Goal: Task Accomplishment & Management: Complete application form

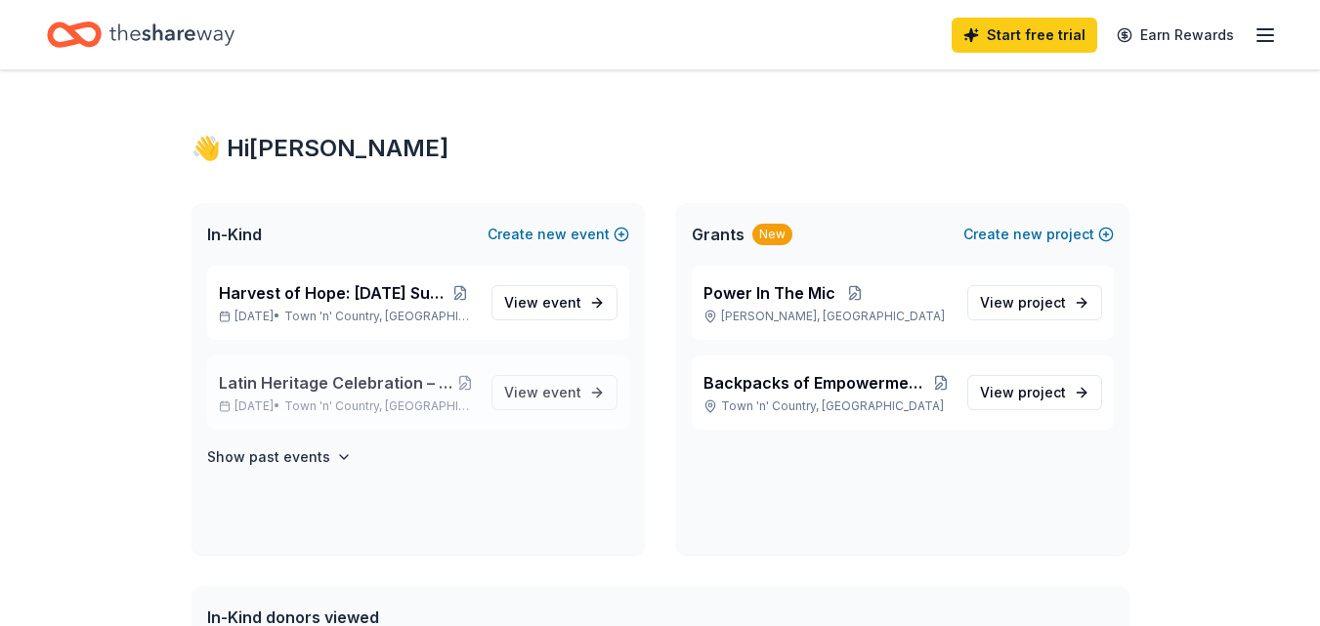
click at [438, 409] on span "Town 'n' Country, [GEOGRAPHIC_DATA]" at bounding box center [380, 407] width 192 height 16
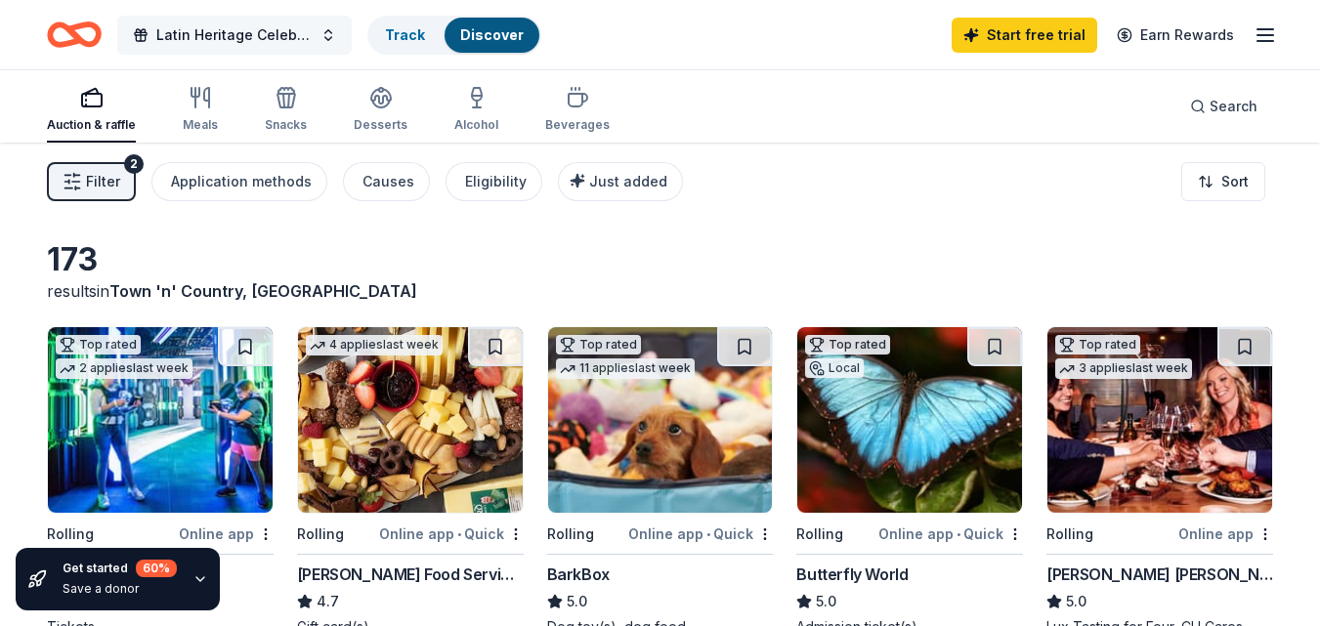
click at [318, 40] on button "Latin Heritage Celebration – Honoring Culture & Community" at bounding box center [234, 35] width 235 height 39
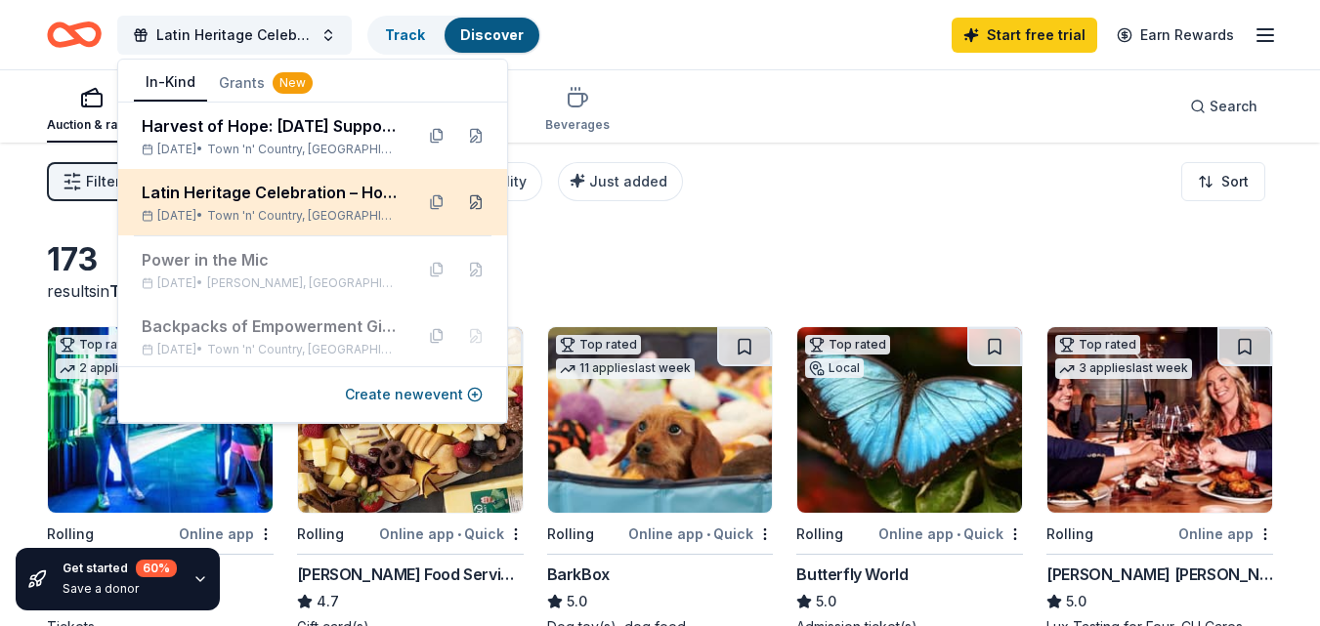
click at [463, 202] on button at bounding box center [475, 202] width 31 height 31
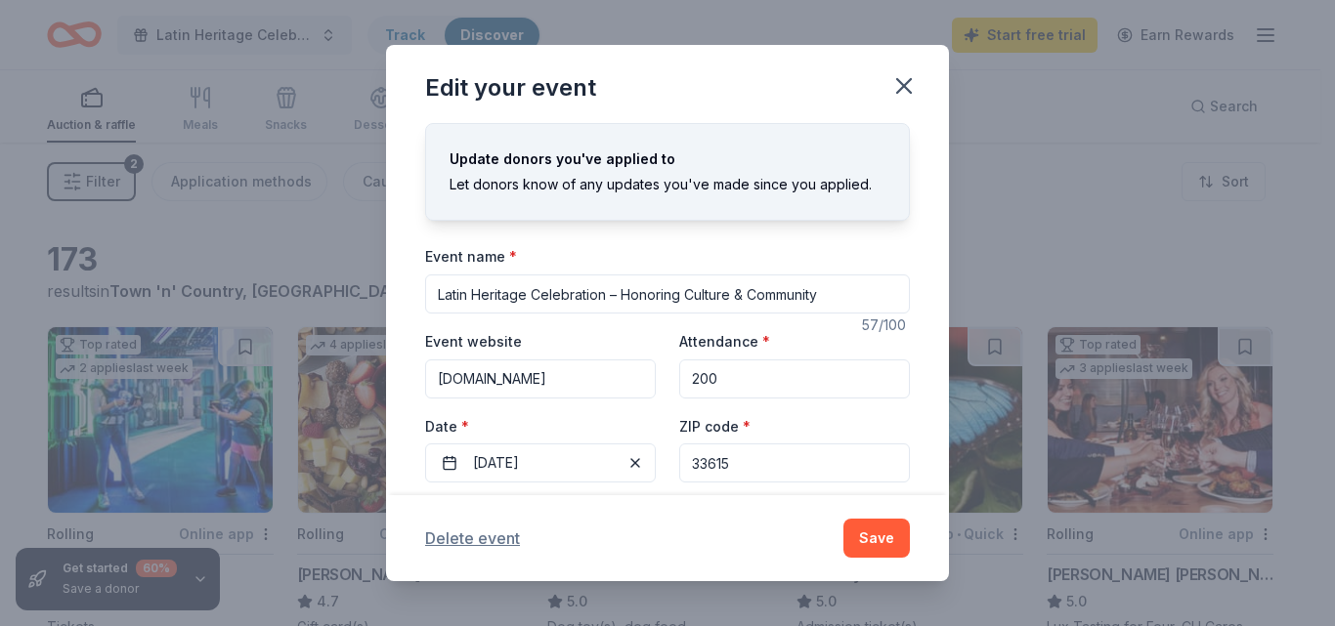
click at [490, 541] on button "Delete event" at bounding box center [472, 538] width 95 height 23
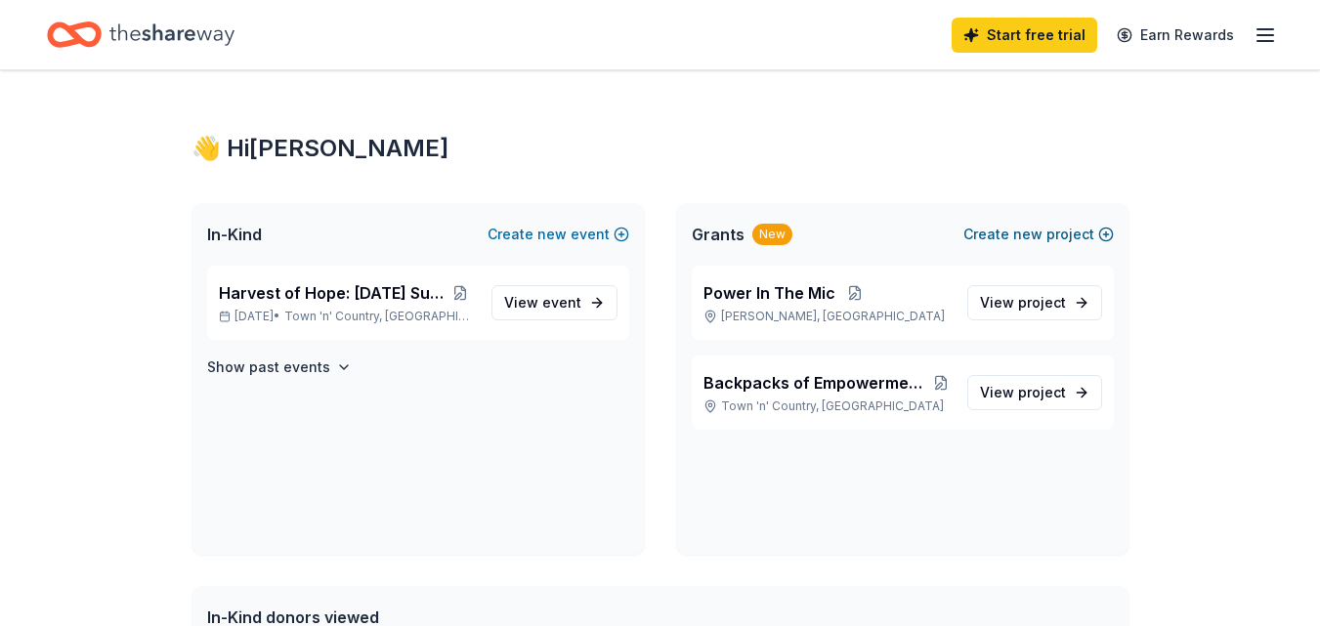
click at [1011, 235] on button "Create new project" at bounding box center [1038, 234] width 150 height 23
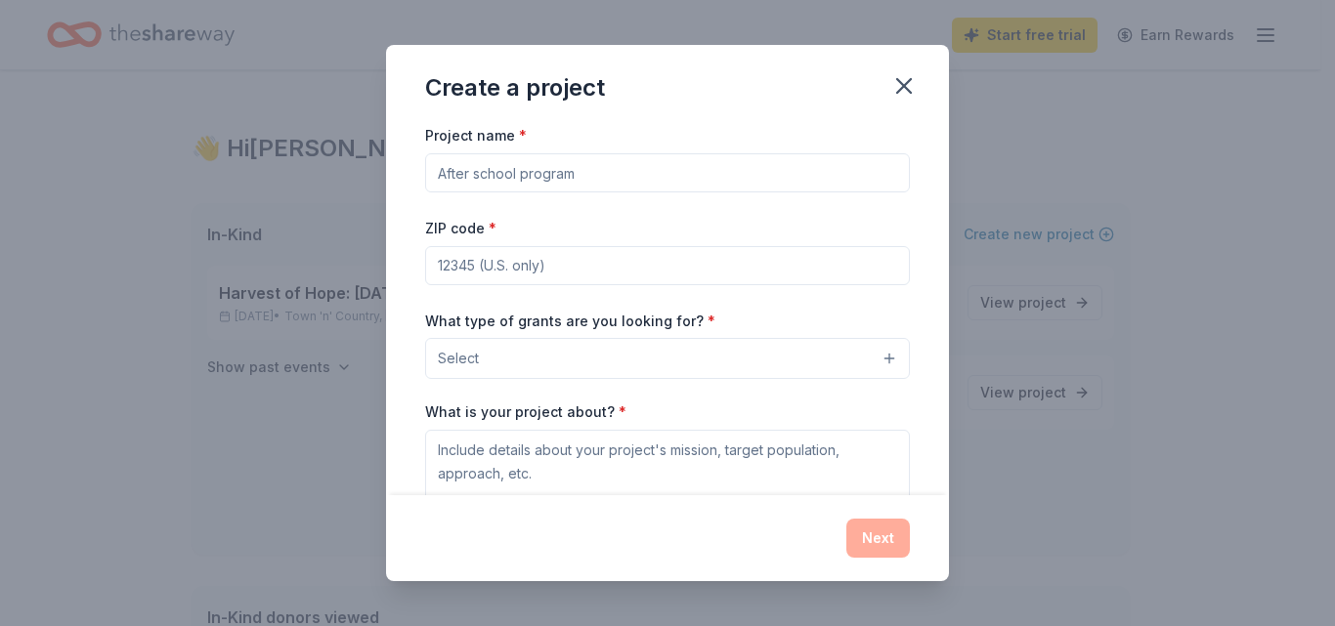
click at [949, 256] on div "Create a project Project name * ZIP code * What type of grants are you looking …" at bounding box center [667, 313] width 1335 height 626
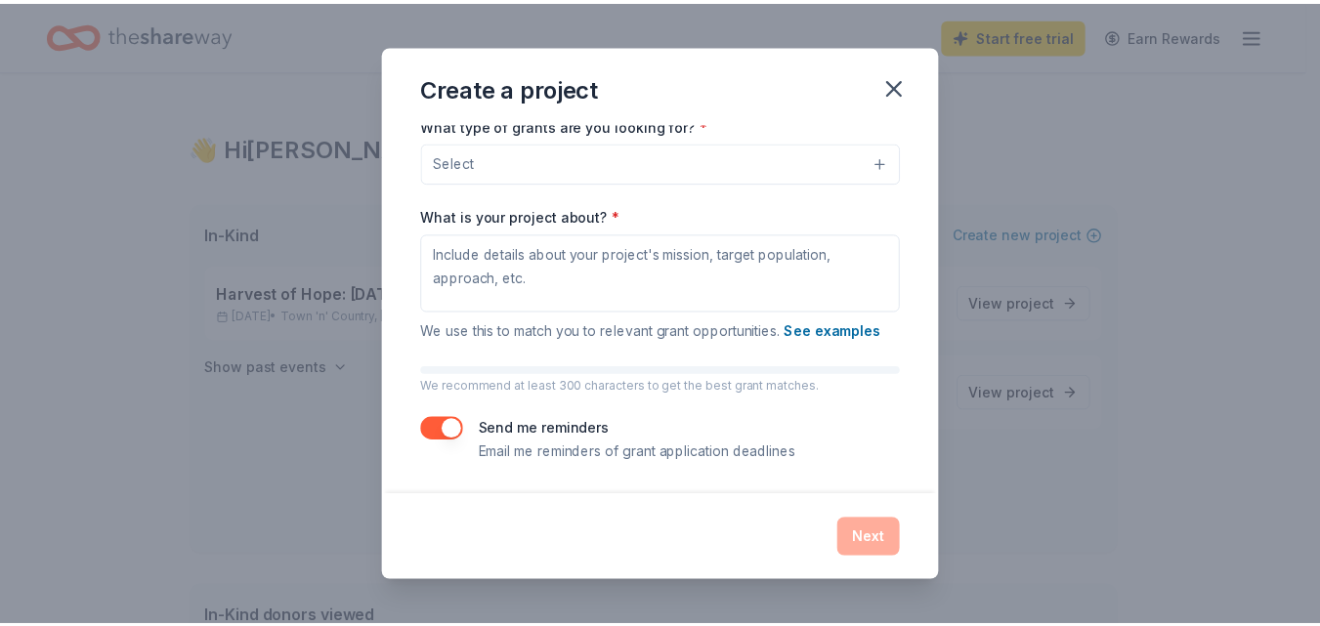
scroll to position [53, 0]
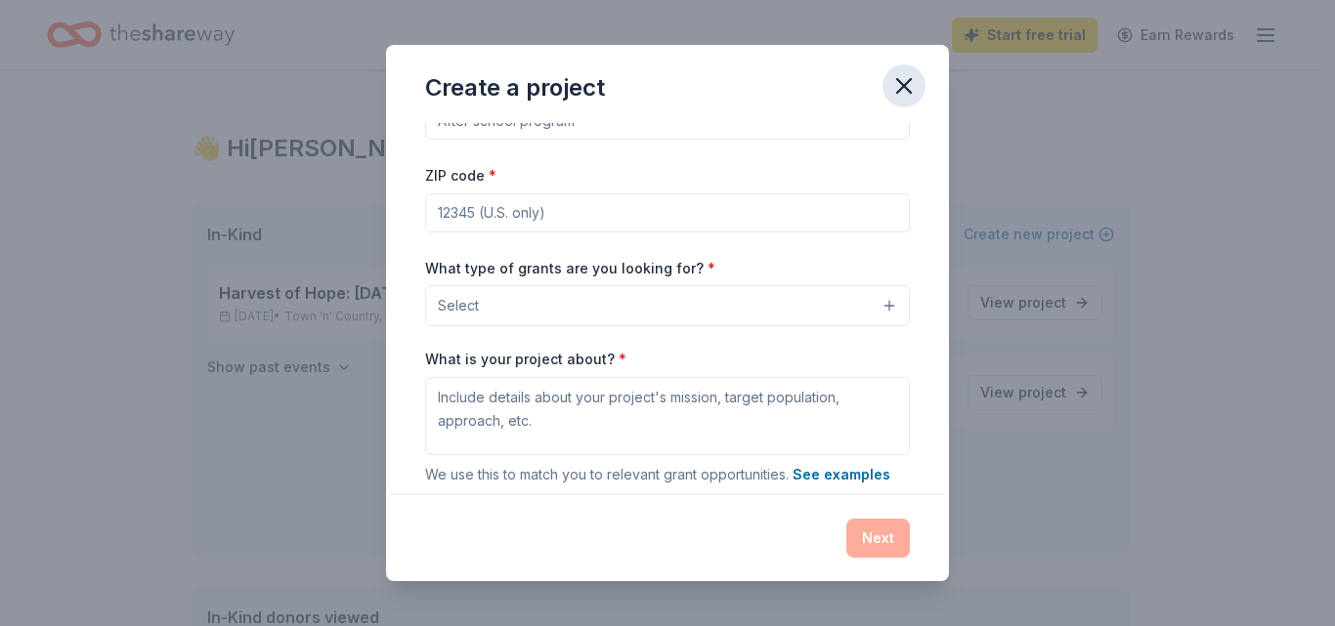
click at [903, 87] on icon "button" at bounding box center [904, 86] width 14 height 14
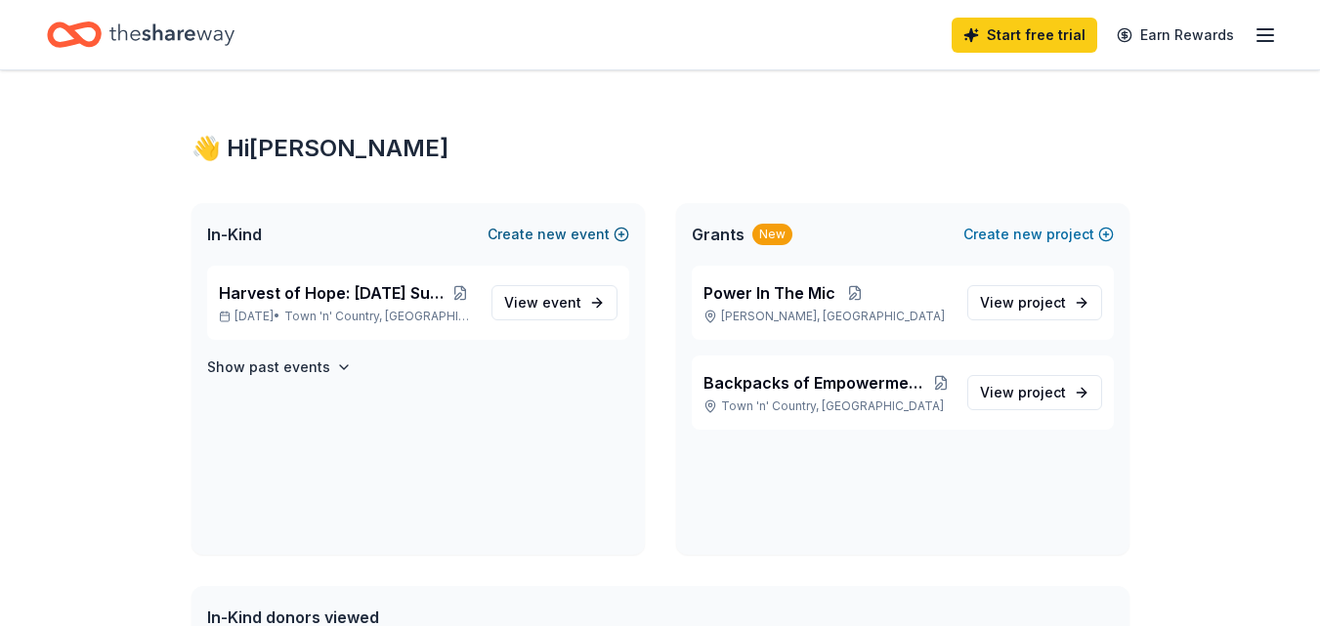
click at [587, 241] on button "Create new event" at bounding box center [559, 234] width 142 height 23
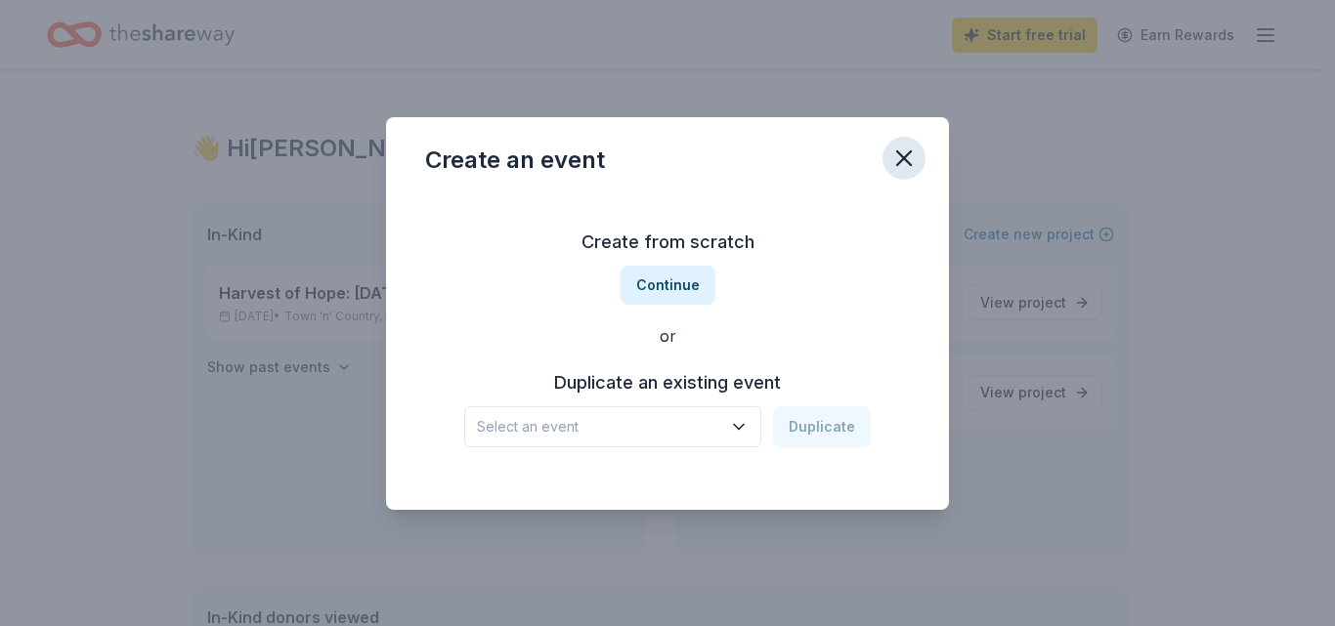
click at [913, 164] on icon "button" at bounding box center [903, 158] width 27 height 27
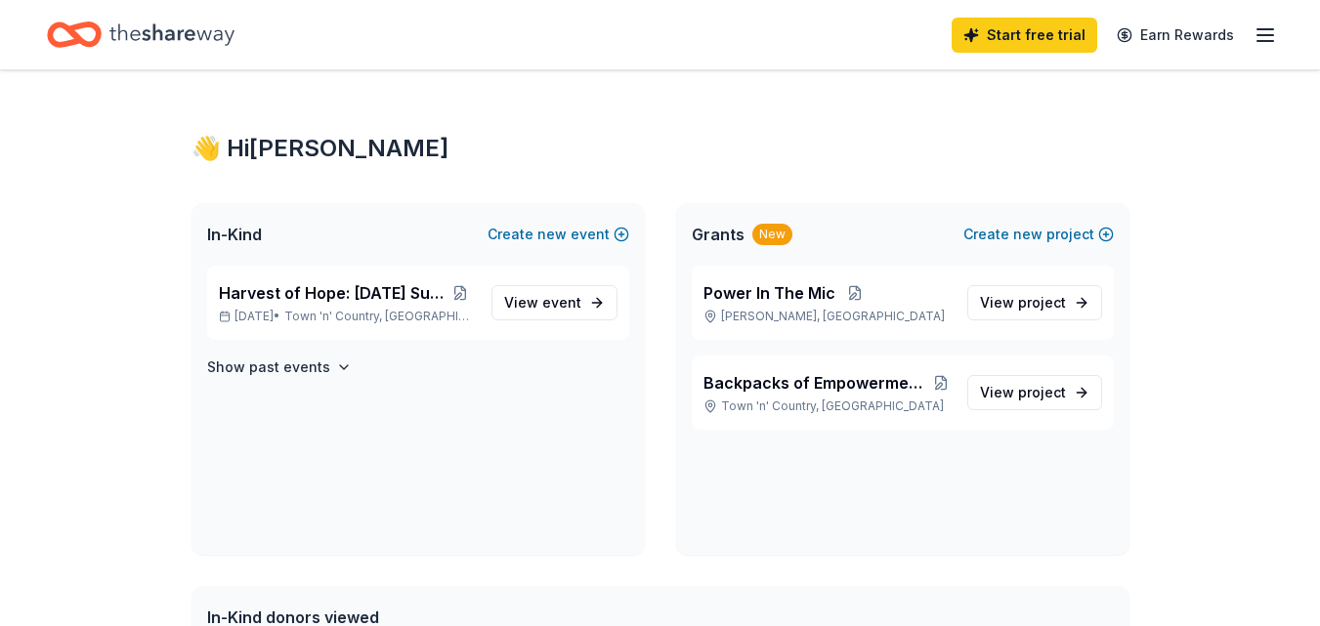
click at [302, 385] on div "Harvest of Hope: [DATE] Support Drive [DATE] • Town 'n' Country, [GEOGRAPHIC_DA…" at bounding box center [418, 410] width 453 height 289
click at [294, 371] on h4 "Show past events" at bounding box center [268, 367] width 123 height 23
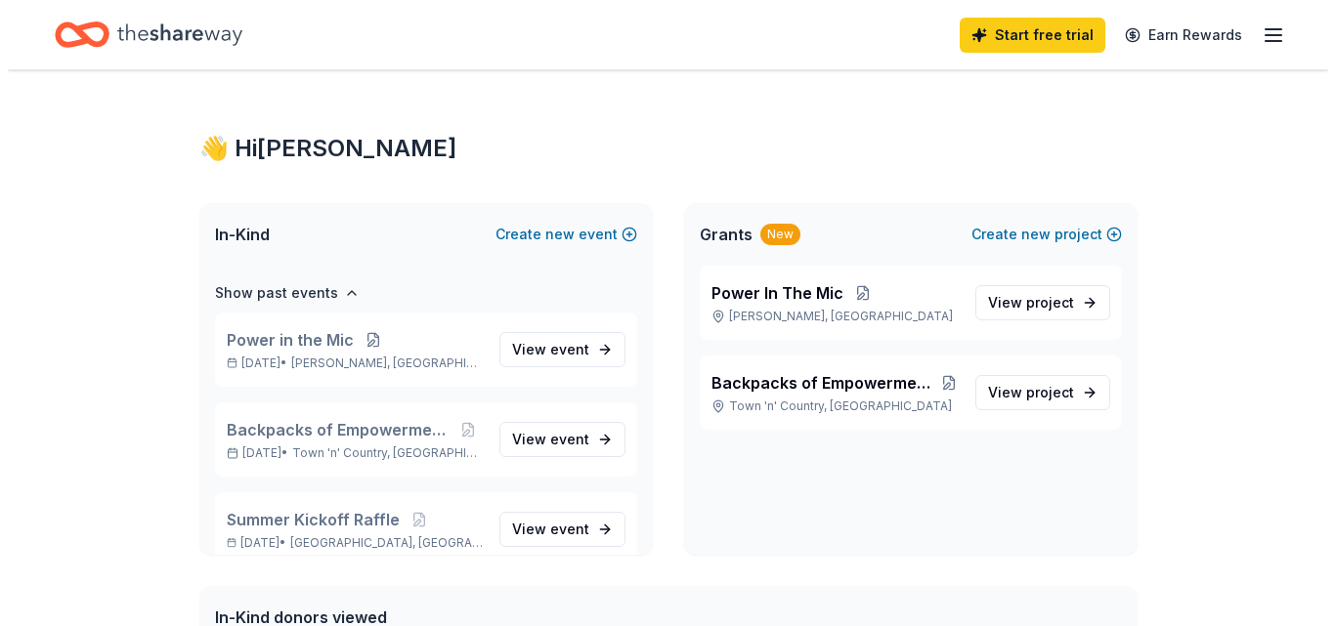
scroll to position [102, 0]
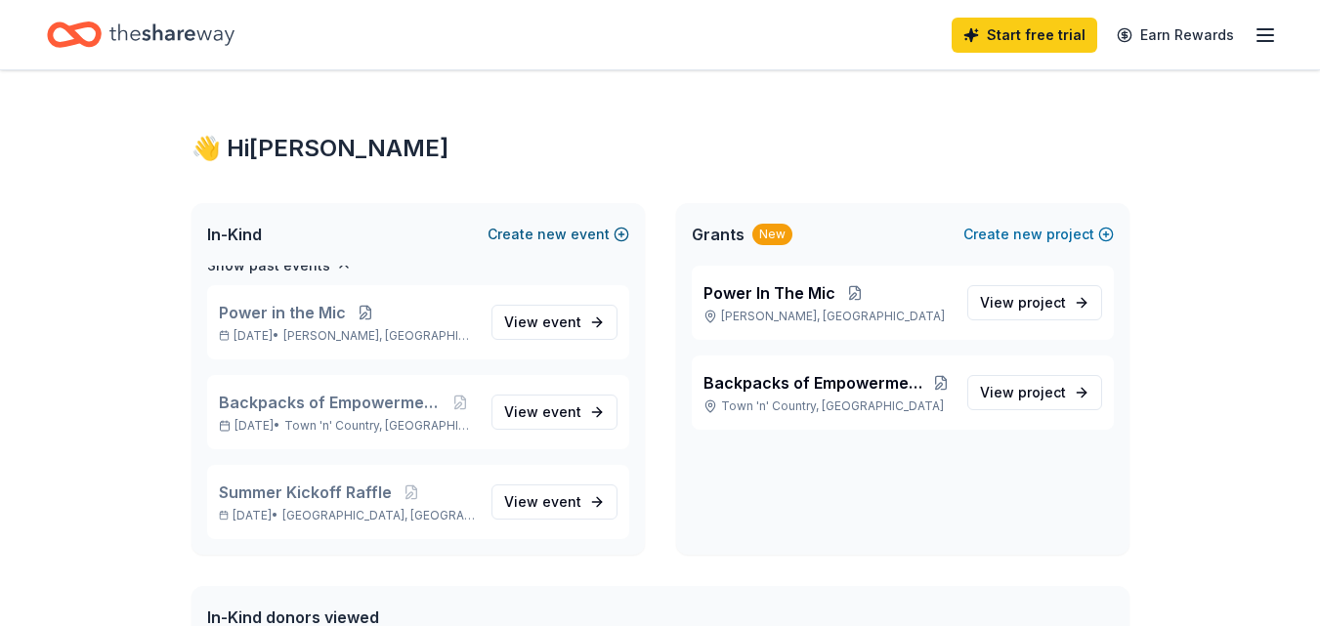
click at [617, 233] on button "Create new event" at bounding box center [559, 234] width 142 height 23
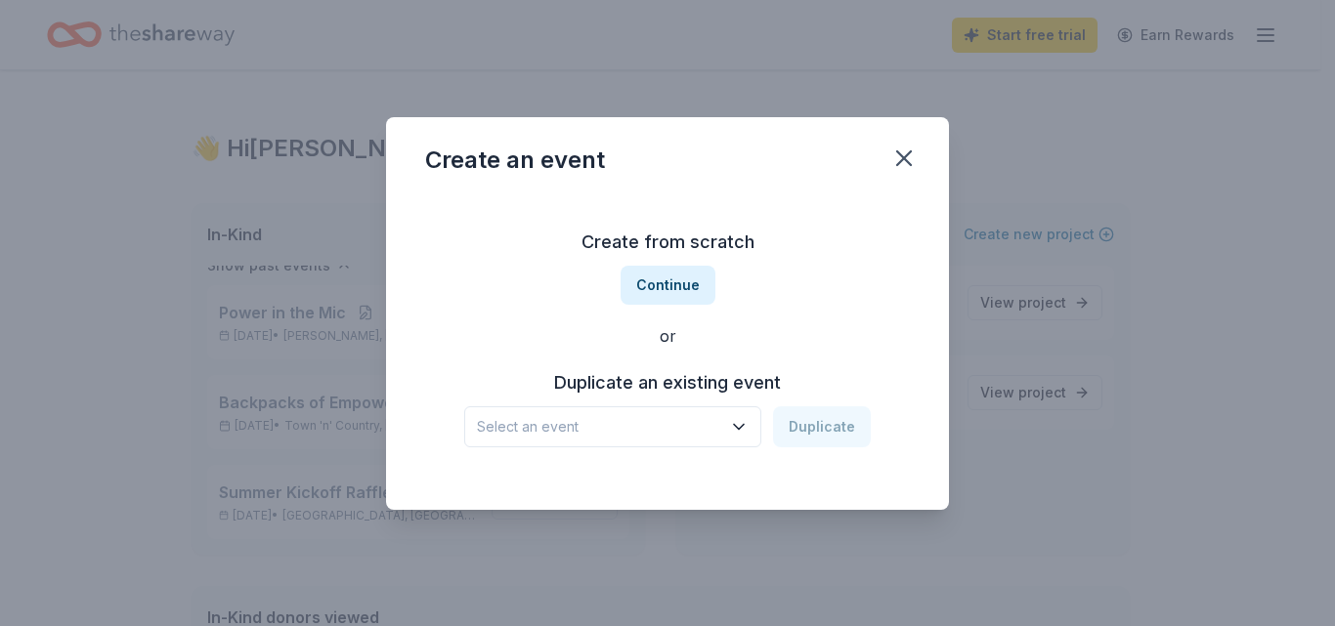
click at [691, 436] on span "Select an event" at bounding box center [599, 426] width 244 height 23
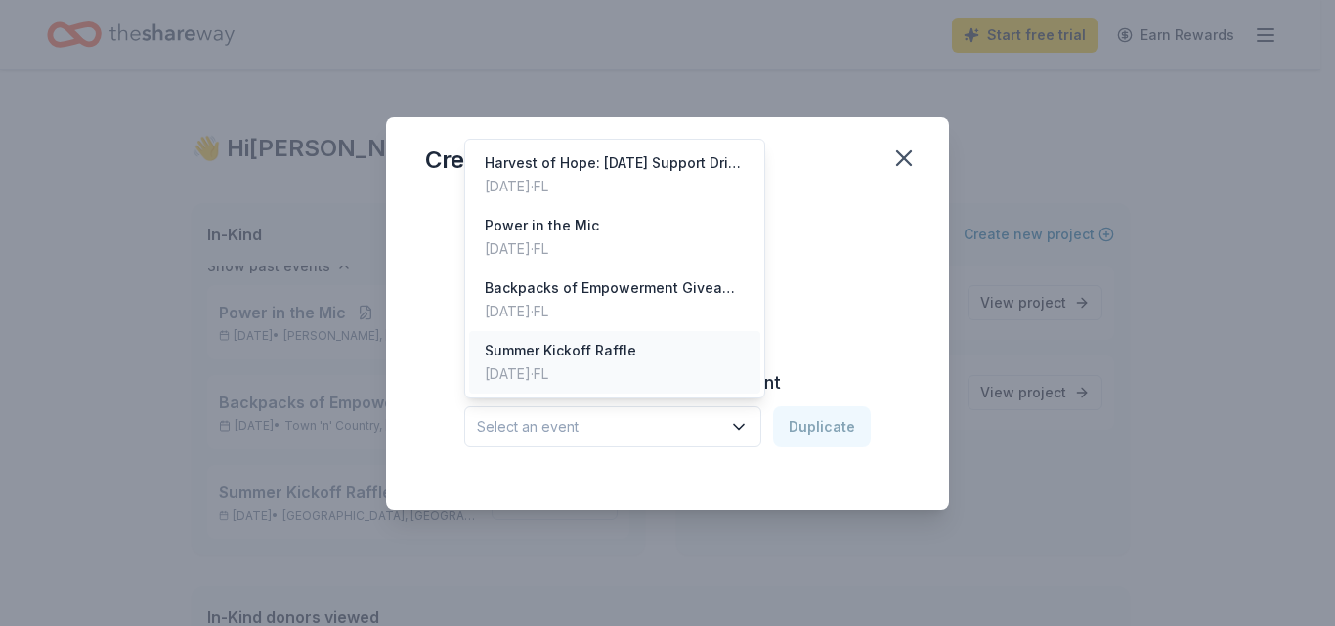
click at [590, 375] on div "[DATE] · [GEOGRAPHIC_DATA]" at bounding box center [560, 374] width 151 height 23
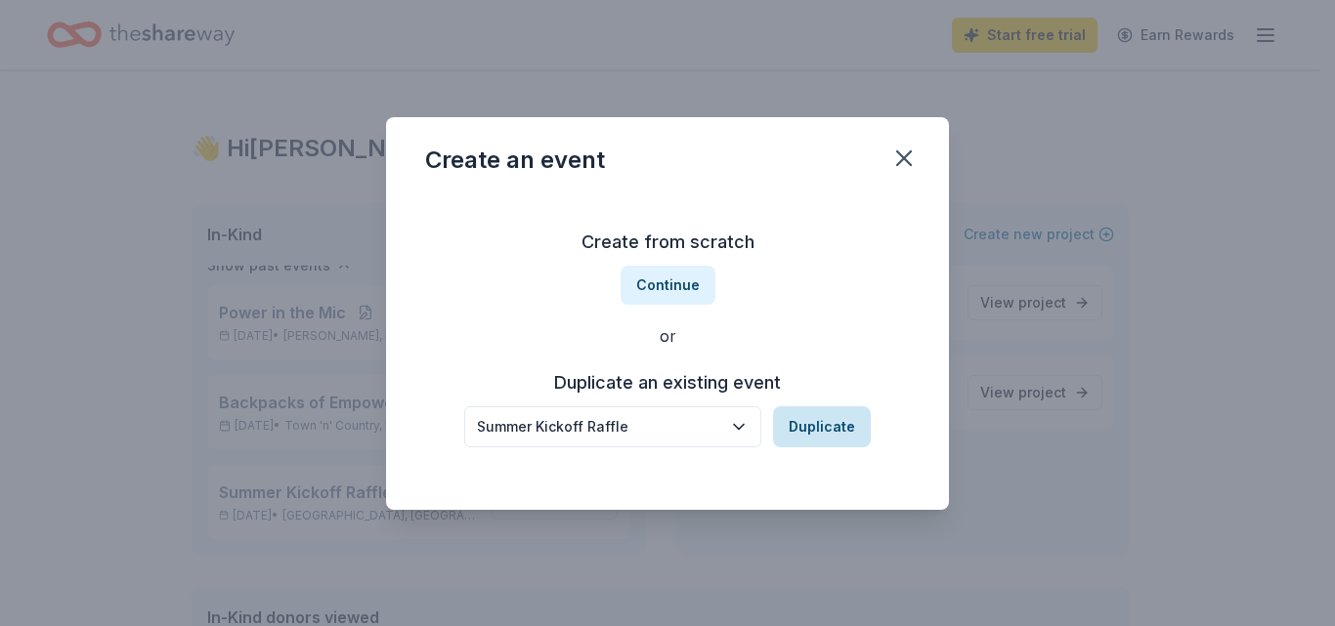
click at [804, 422] on button "Duplicate" at bounding box center [822, 426] width 98 height 41
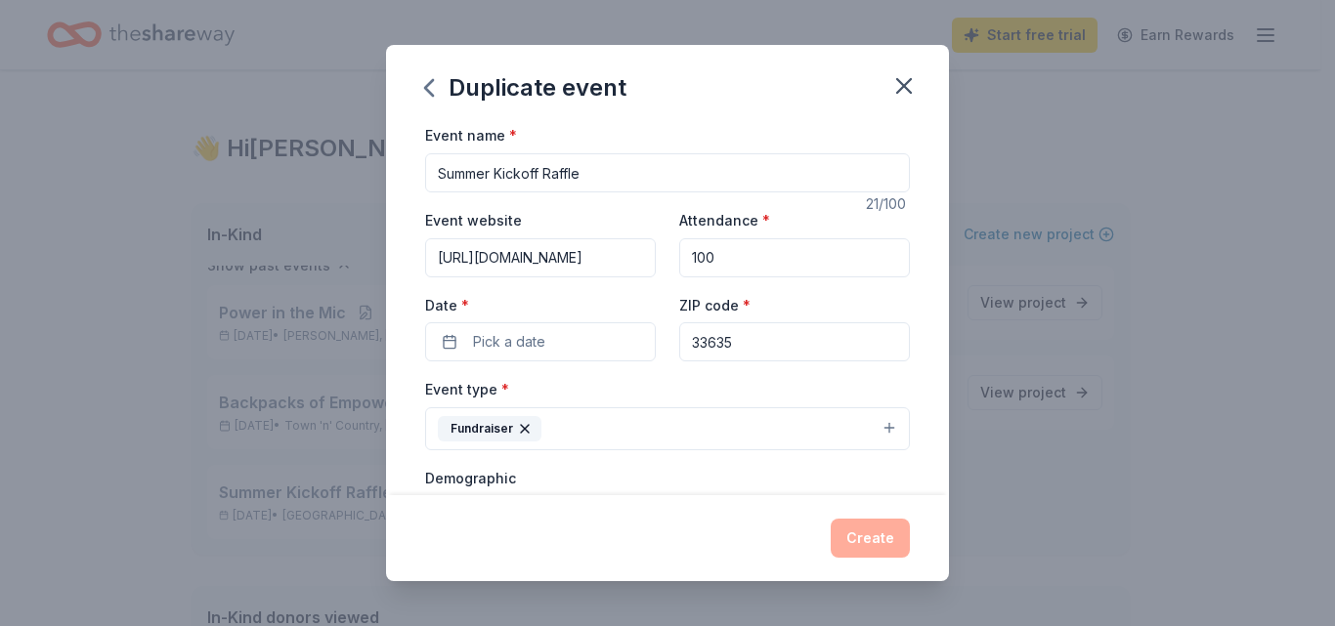
click at [514, 176] on input "Summer Kickoff Raffle" at bounding box center [667, 172] width 485 height 39
drag, startPoint x: 539, startPoint y: 170, endPoint x: 352, endPoint y: 161, distance: 187.8
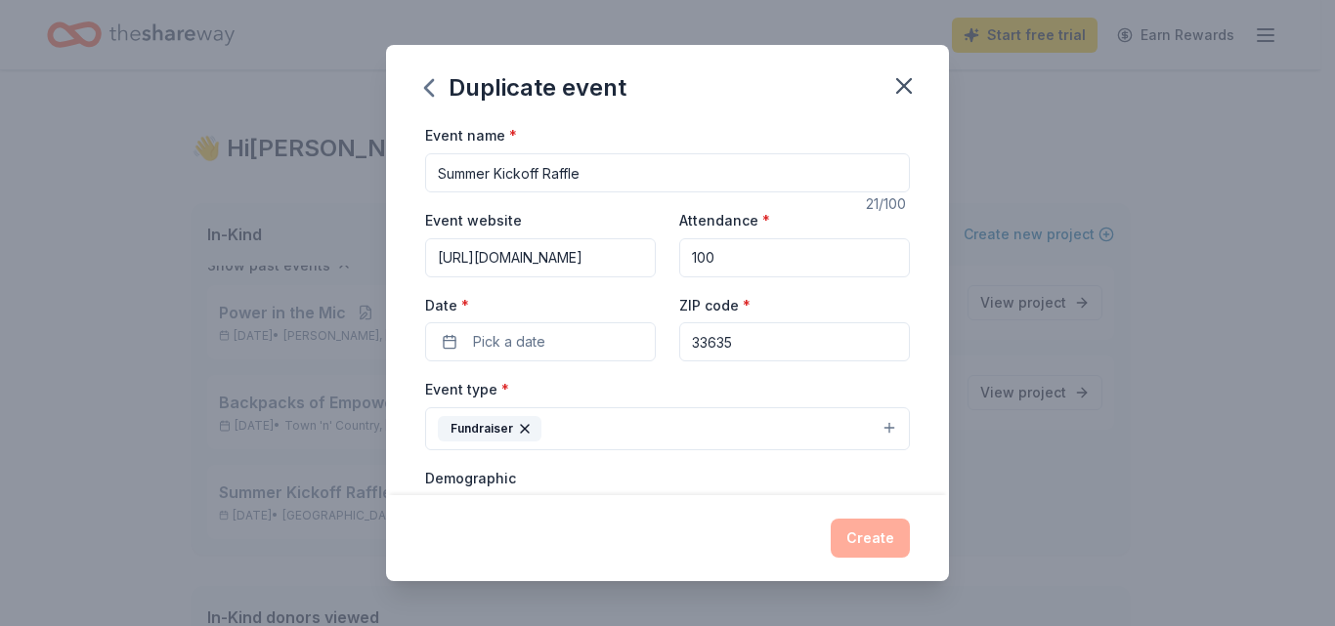
click at [352, 161] on div "Duplicate event Event name * Summer Kickoff Raffle 21 /100 Event website [URL][…" at bounding box center [667, 313] width 1335 height 626
drag, startPoint x: 570, startPoint y: 172, endPoint x: 698, endPoint y: 176, distance: 128.1
click at [698, 176] on input "September Mystery Raffle" at bounding box center [667, 172] width 485 height 39
type input "September Mystery Box"
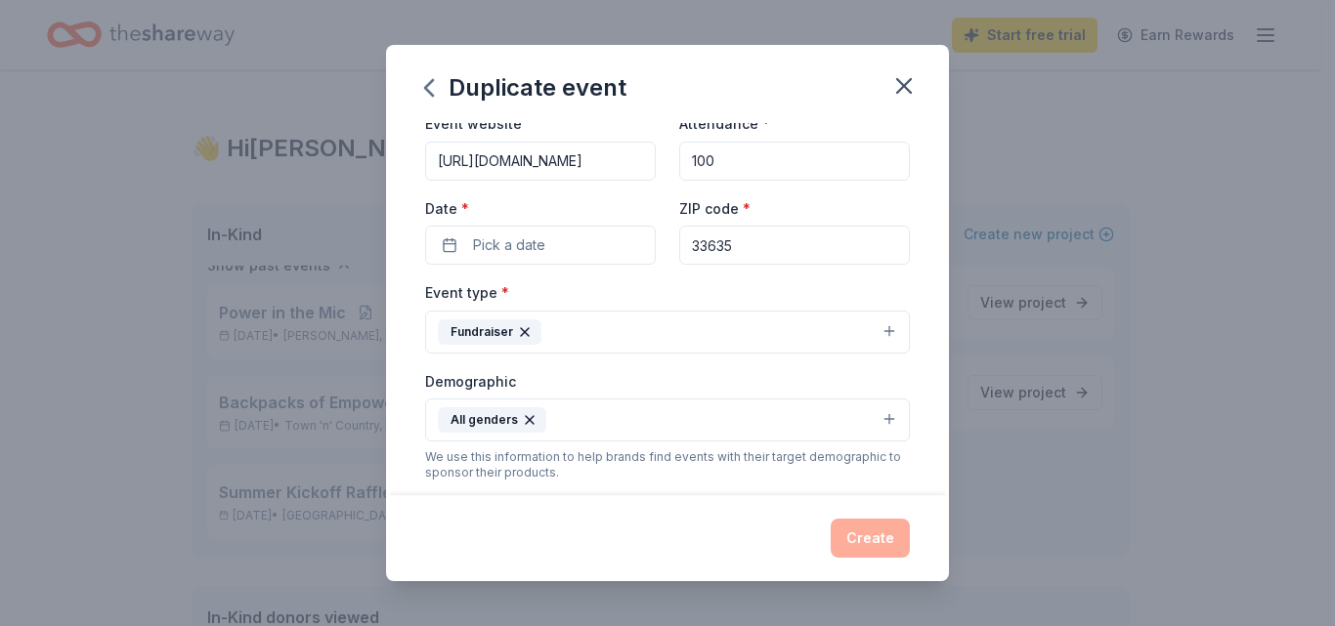
scroll to position [100, 0]
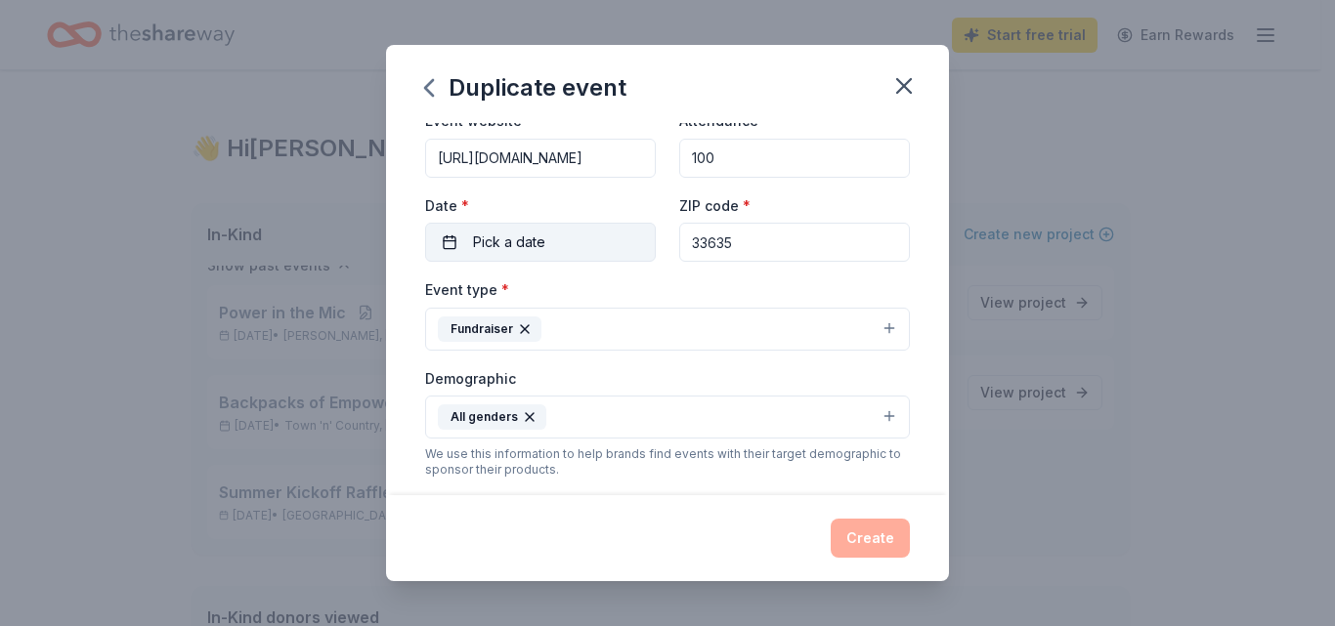
click at [574, 242] on button "Pick a date" at bounding box center [540, 242] width 231 height 39
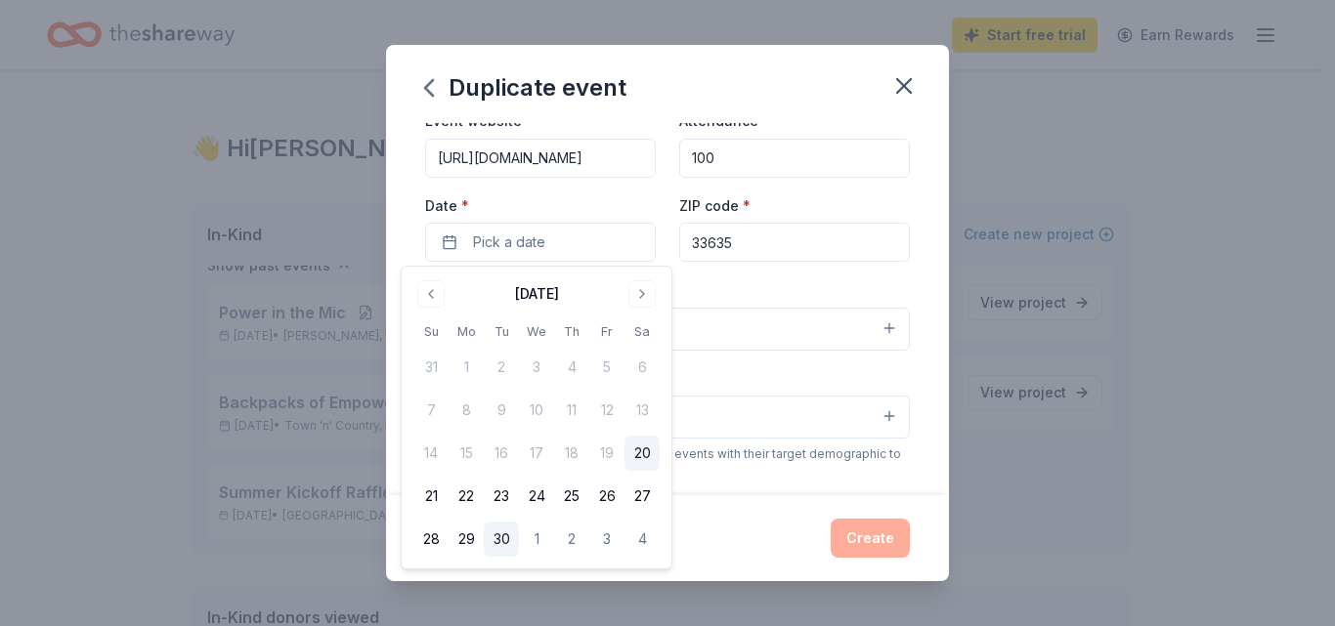
click at [503, 537] on button "30" at bounding box center [501, 539] width 35 height 35
click at [920, 280] on div "Event name * September Mystery Box 21 /100 Event website [URL][DOMAIN_NAME] Att…" at bounding box center [667, 308] width 563 height 371
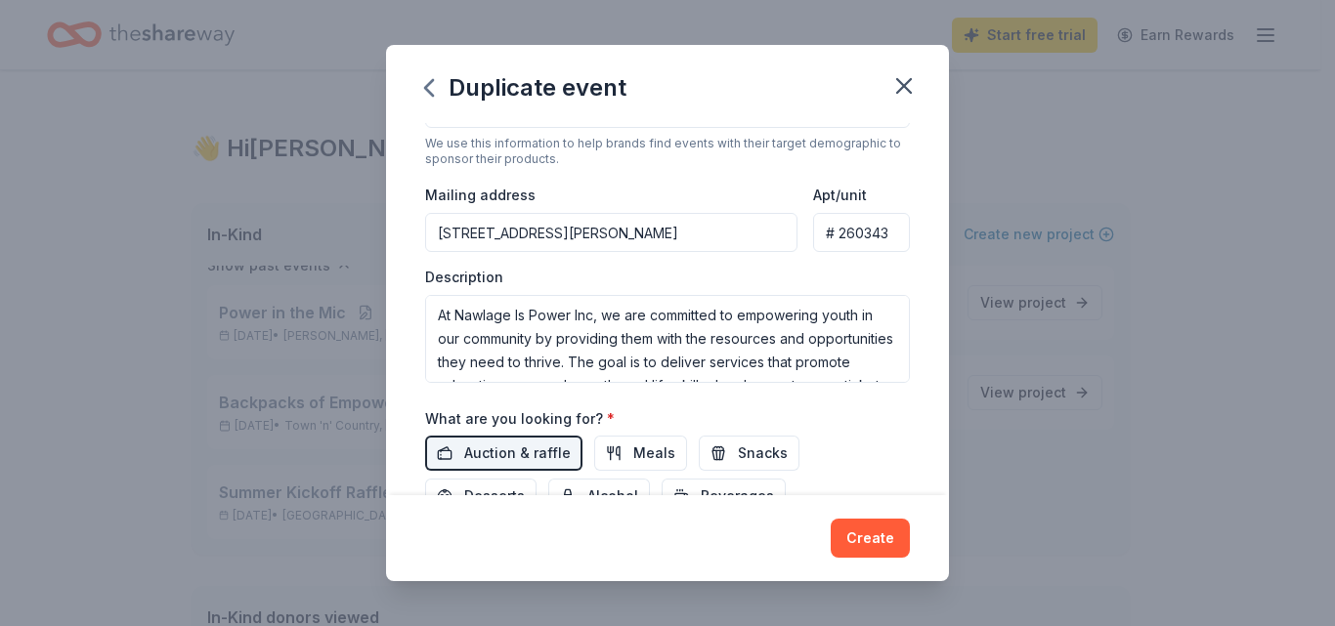
scroll to position [427, 0]
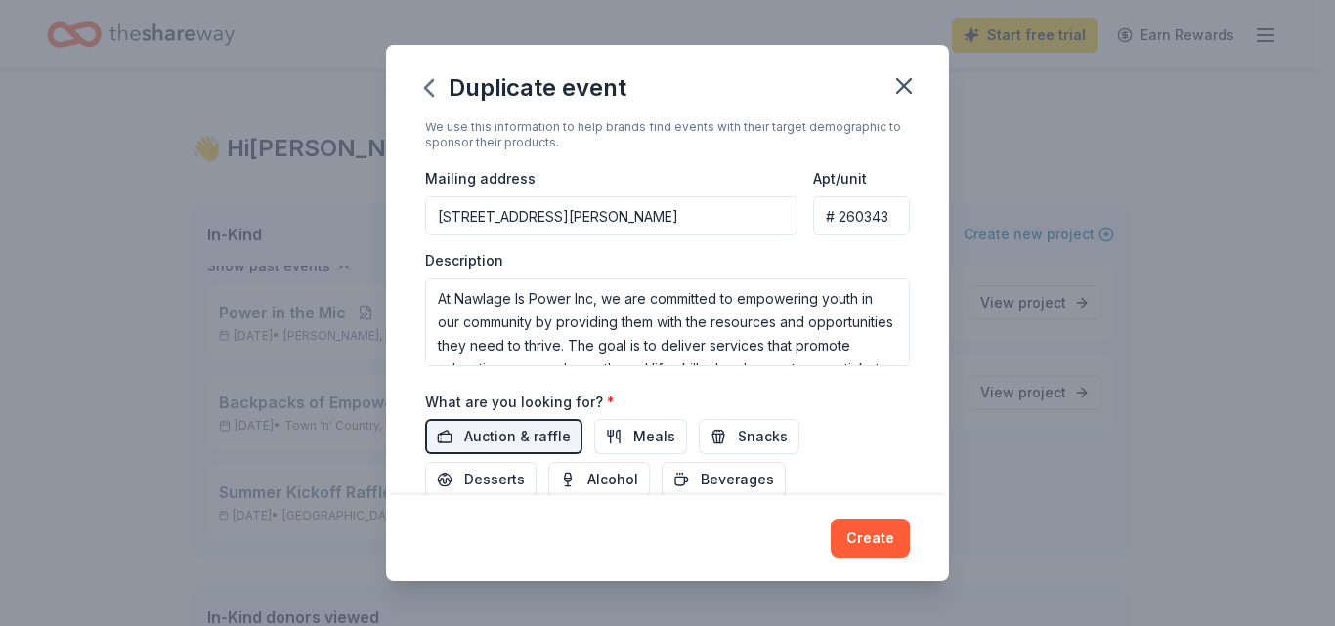
click at [610, 216] on input "[STREET_ADDRESS][PERSON_NAME]" at bounding box center [611, 215] width 372 height 39
type input "[STREET_ADDRESS]"
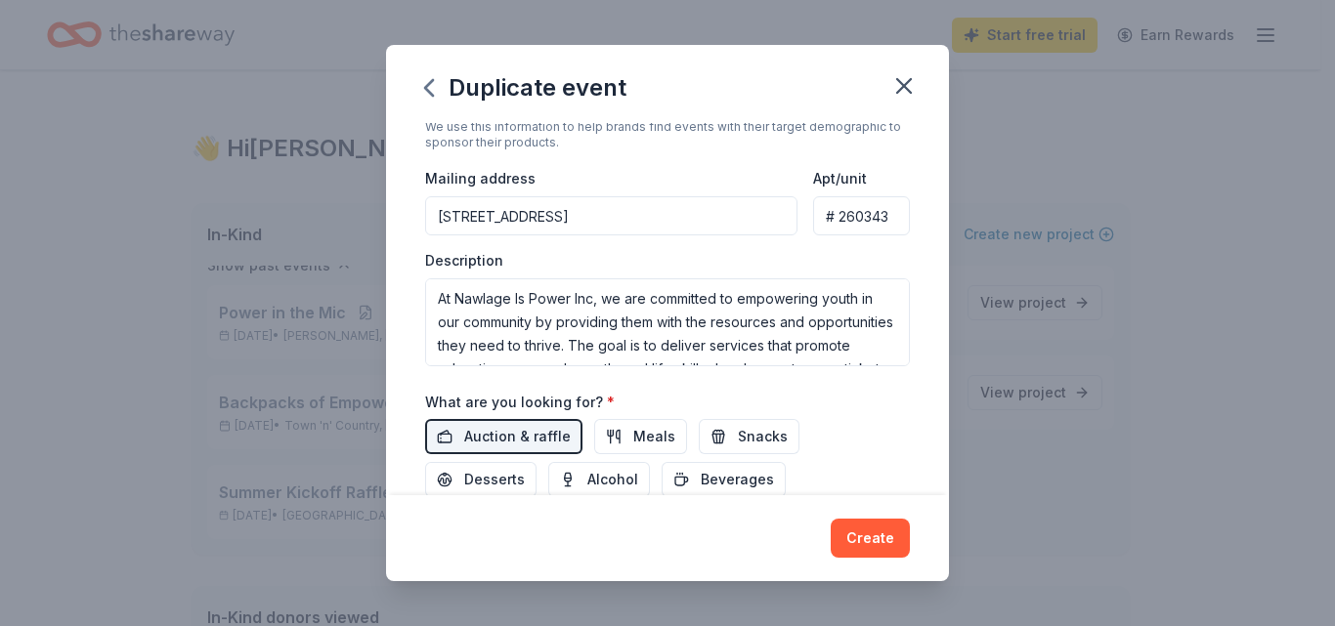
click at [832, 218] on input "# 260343" at bounding box center [861, 215] width 97 height 39
drag, startPoint x: 825, startPoint y: 222, endPoint x: 765, endPoint y: 222, distance: 59.6
click at [765, 222] on div "Mailing address [STREET_ADDRESS] Apt/unit # A3" at bounding box center [667, 200] width 485 height 69
type input "Ste A3"
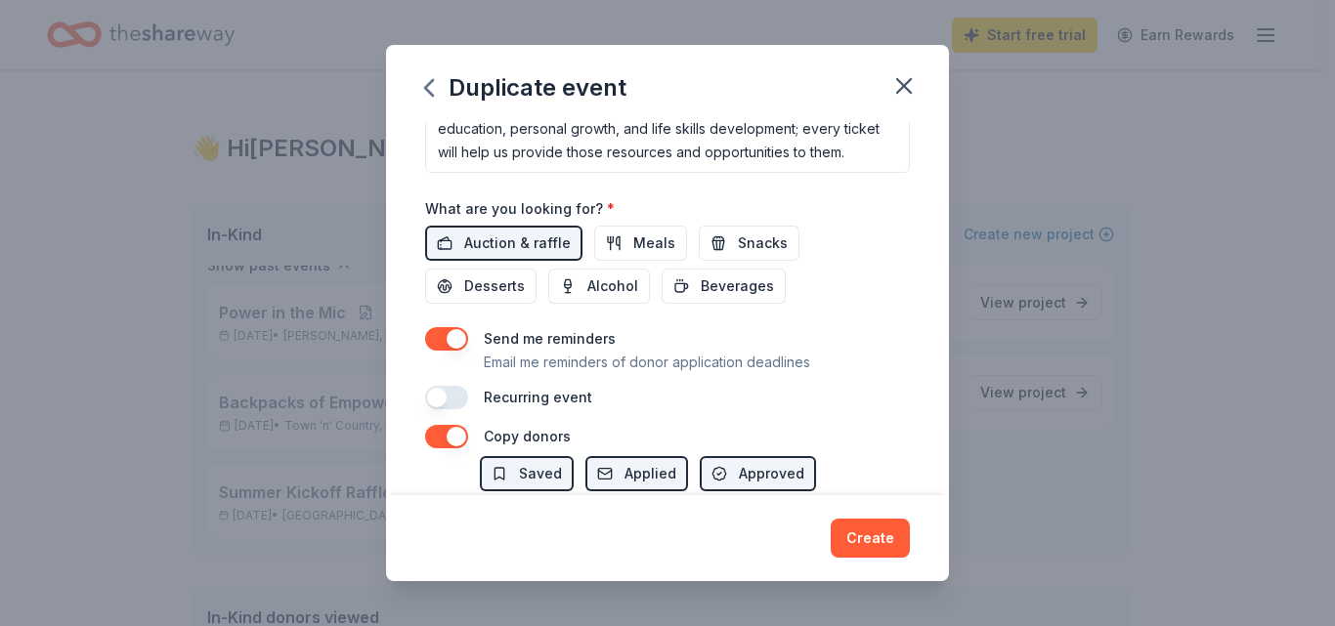
scroll to position [647, 0]
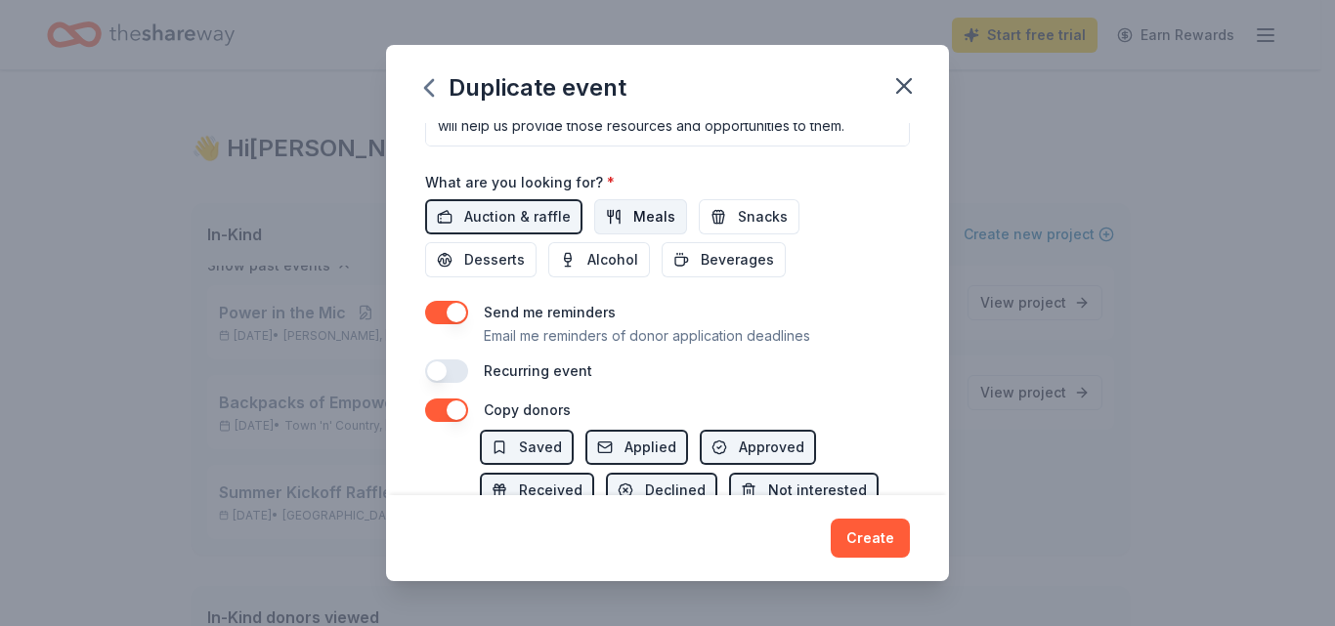
click at [636, 208] on span "Meals" at bounding box center [654, 216] width 42 height 23
click at [720, 211] on button "Snacks" at bounding box center [749, 216] width 101 height 35
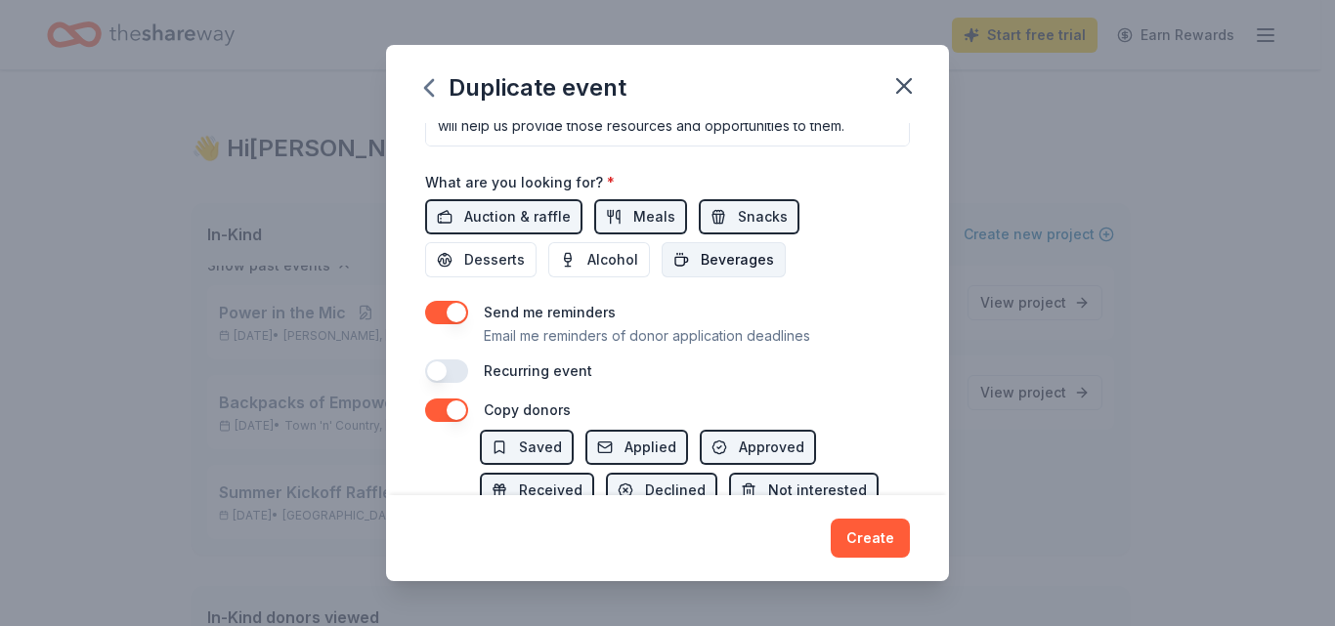
click at [710, 254] on span "Beverages" at bounding box center [737, 259] width 73 height 23
click at [600, 252] on span "Alcohol" at bounding box center [612, 259] width 51 height 23
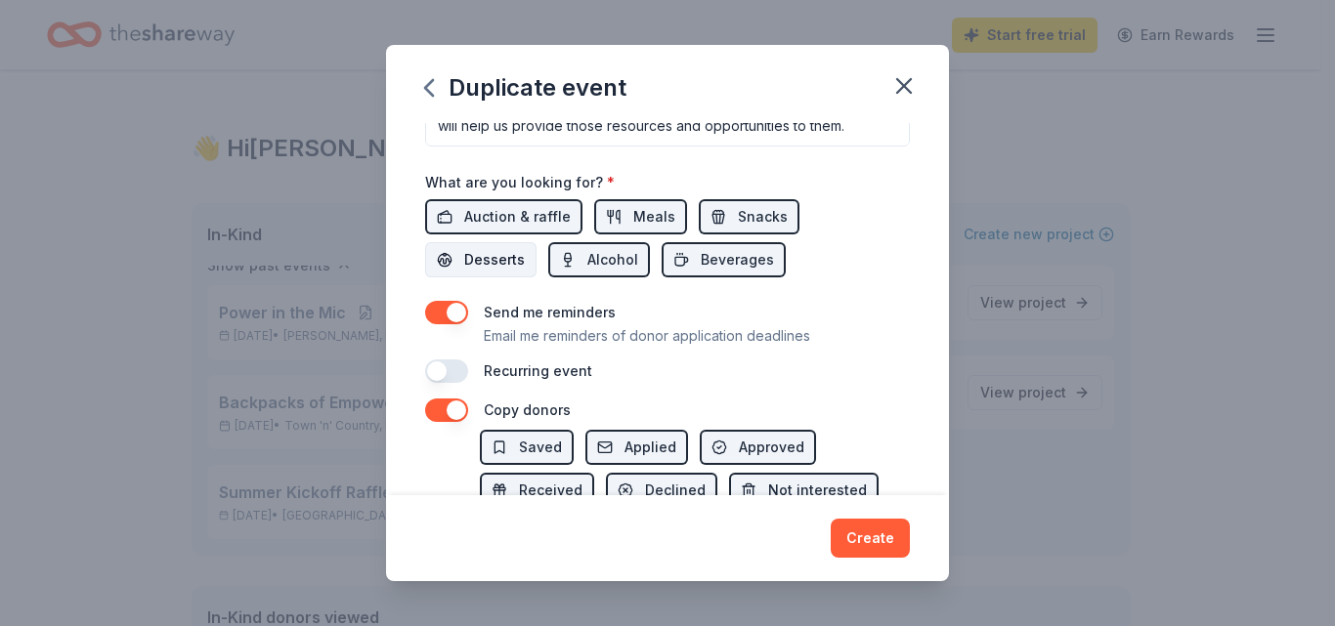
click at [502, 255] on span "Desserts" at bounding box center [494, 259] width 61 height 23
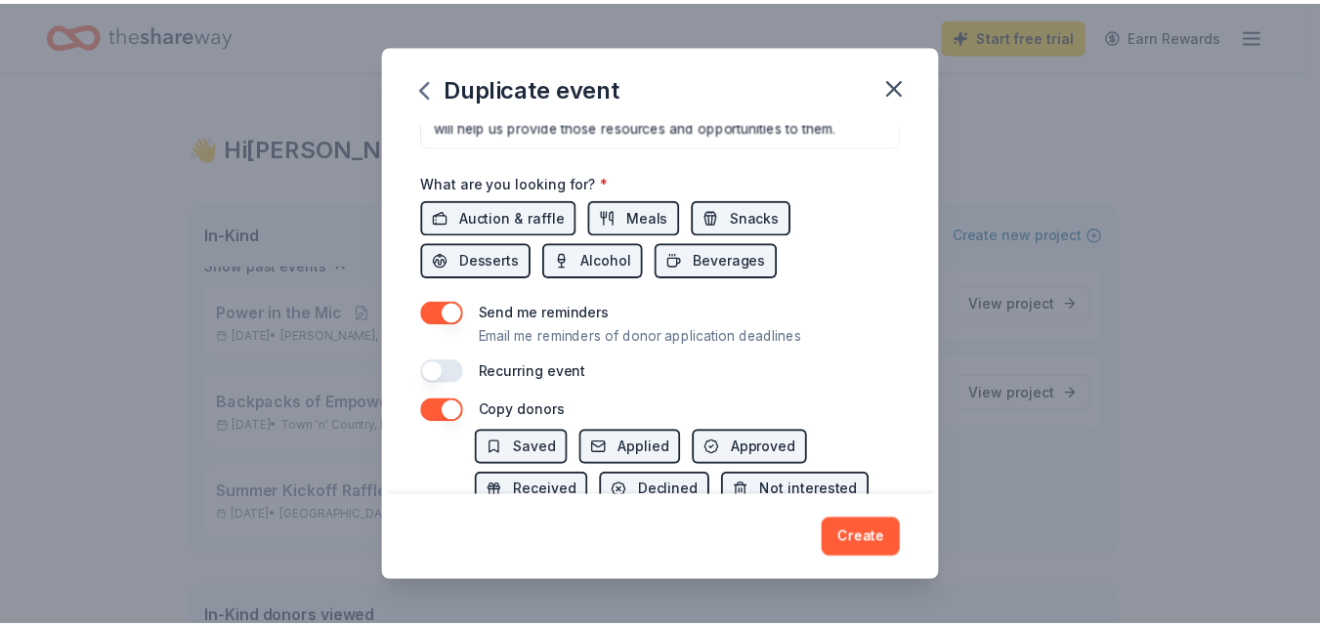
scroll to position [781, 0]
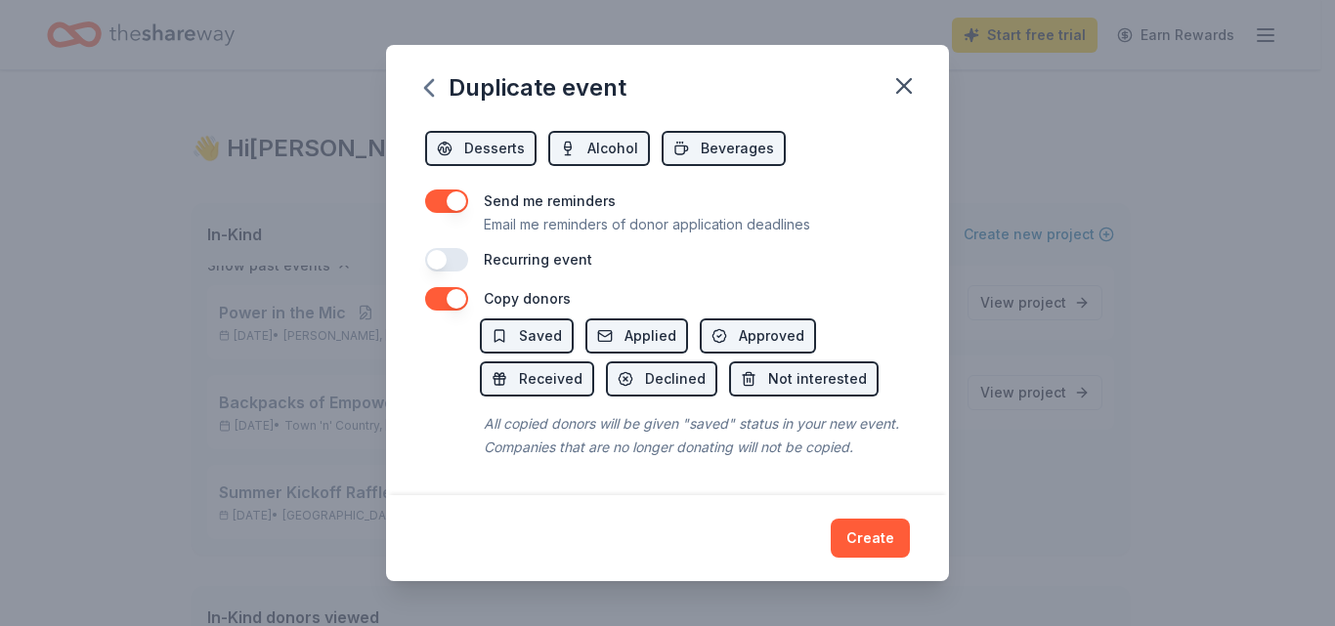
click at [461, 248] on button "button" at bounding box center [446, 259] width 43 height 23
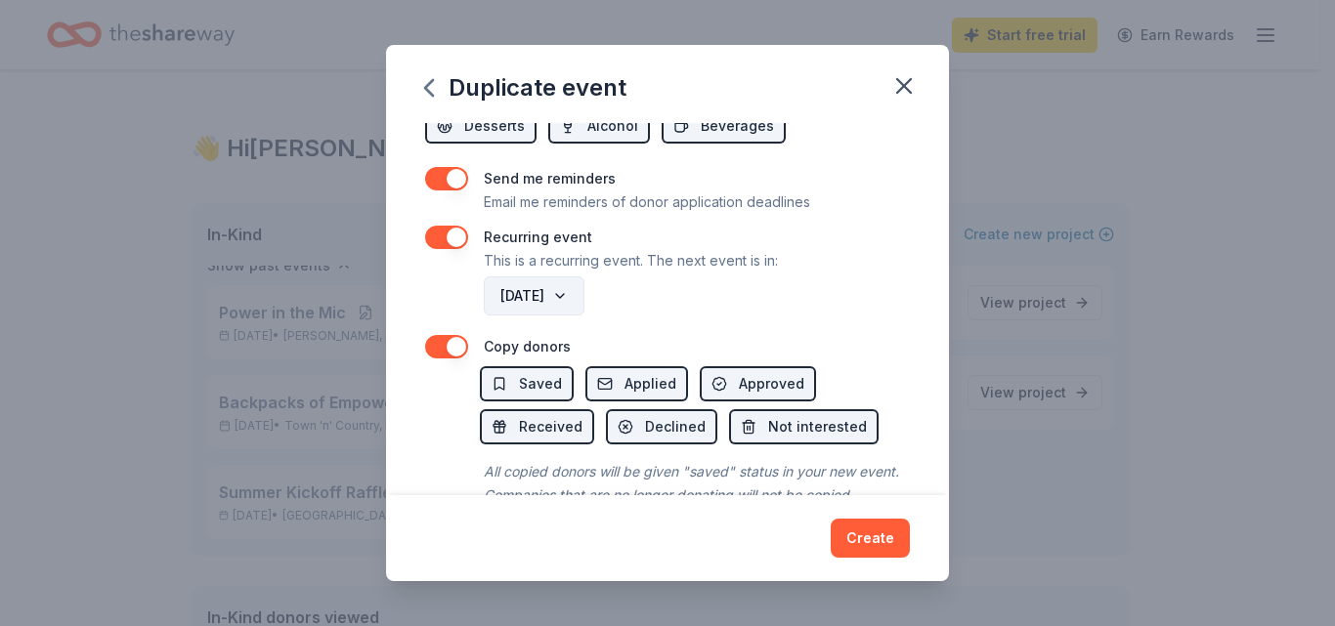
click at [584, 297] on button "[DATE]" at bounding box center [534, 296] width 101 height 39
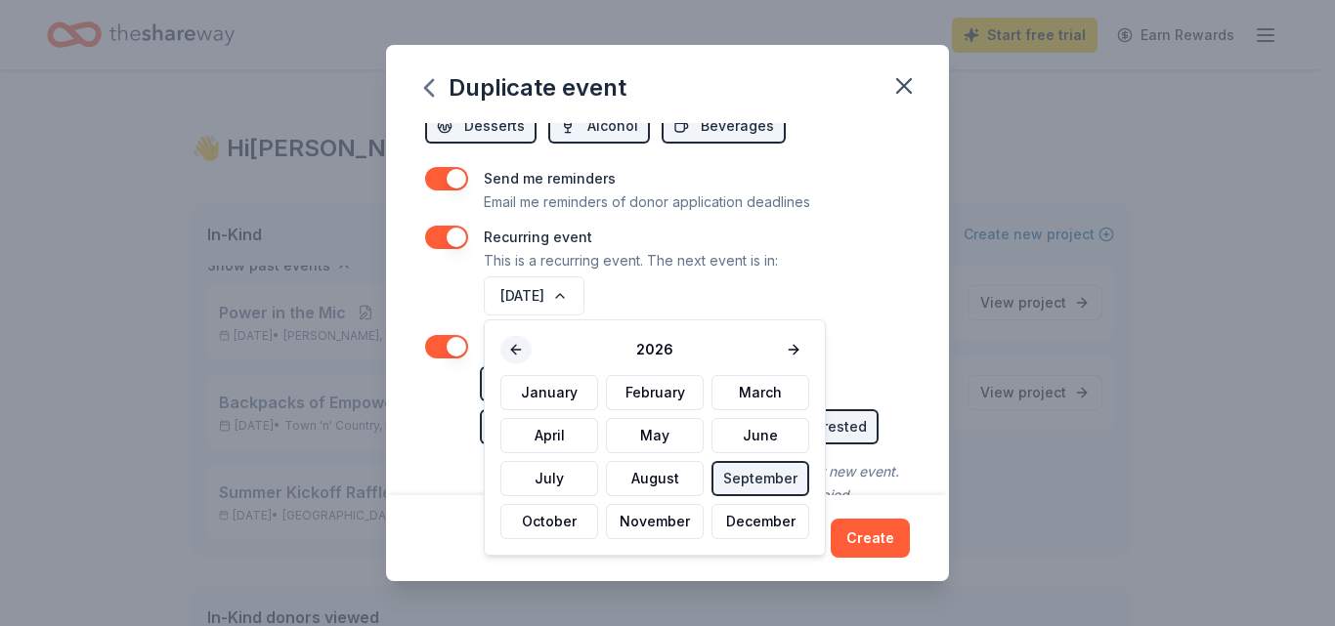
click at [509, 345] on button at bounding box center [515, 349] width 31 height 27
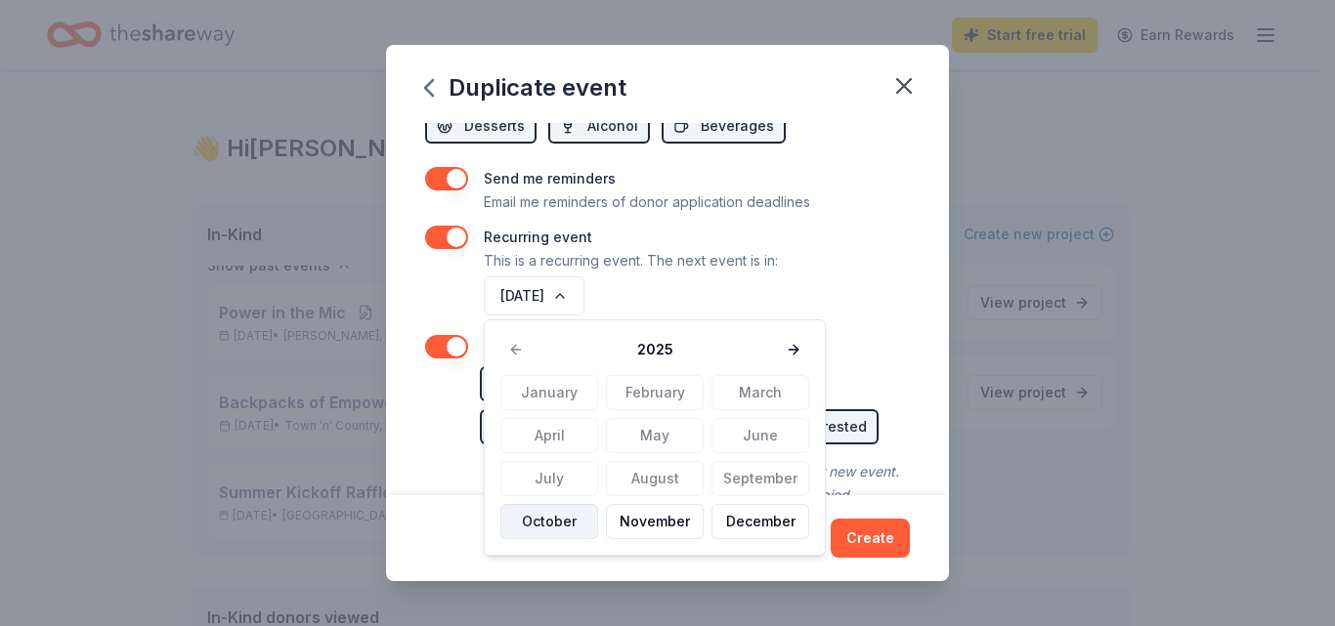
click at [565, 529] on button "October" at bounding box center [549, 521] width 98 height 35
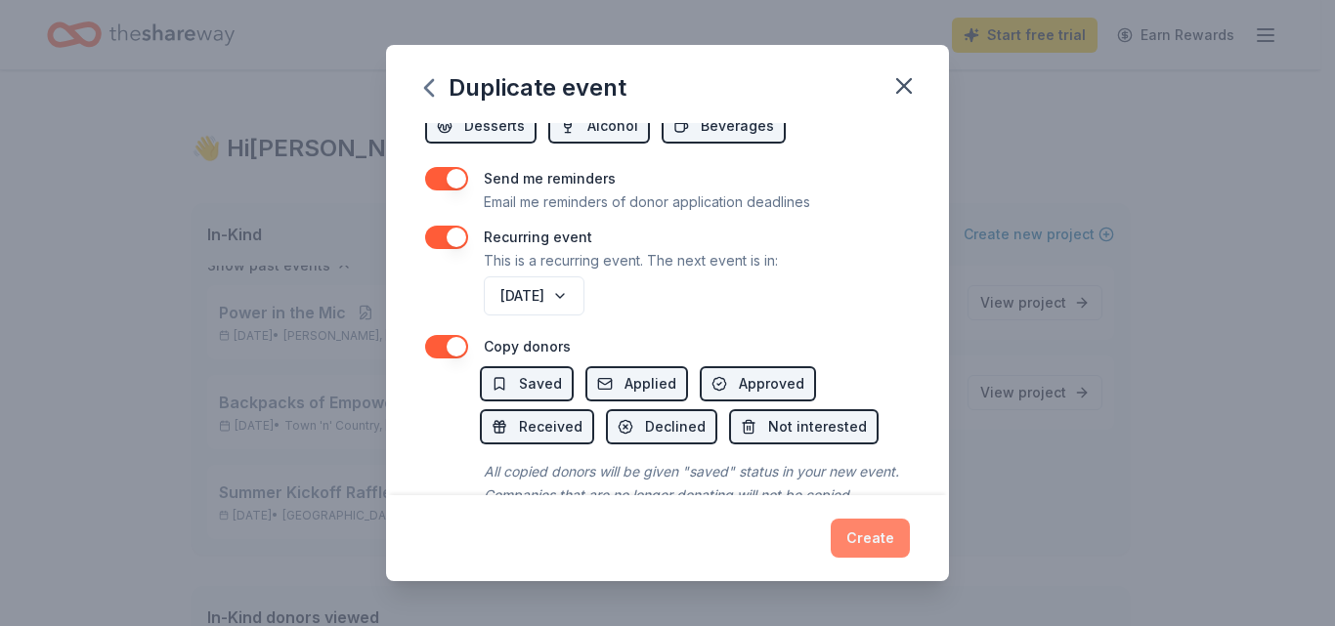
click at [866, 520] on button "Create" at bounding box center [870, 538] width 79 height 39
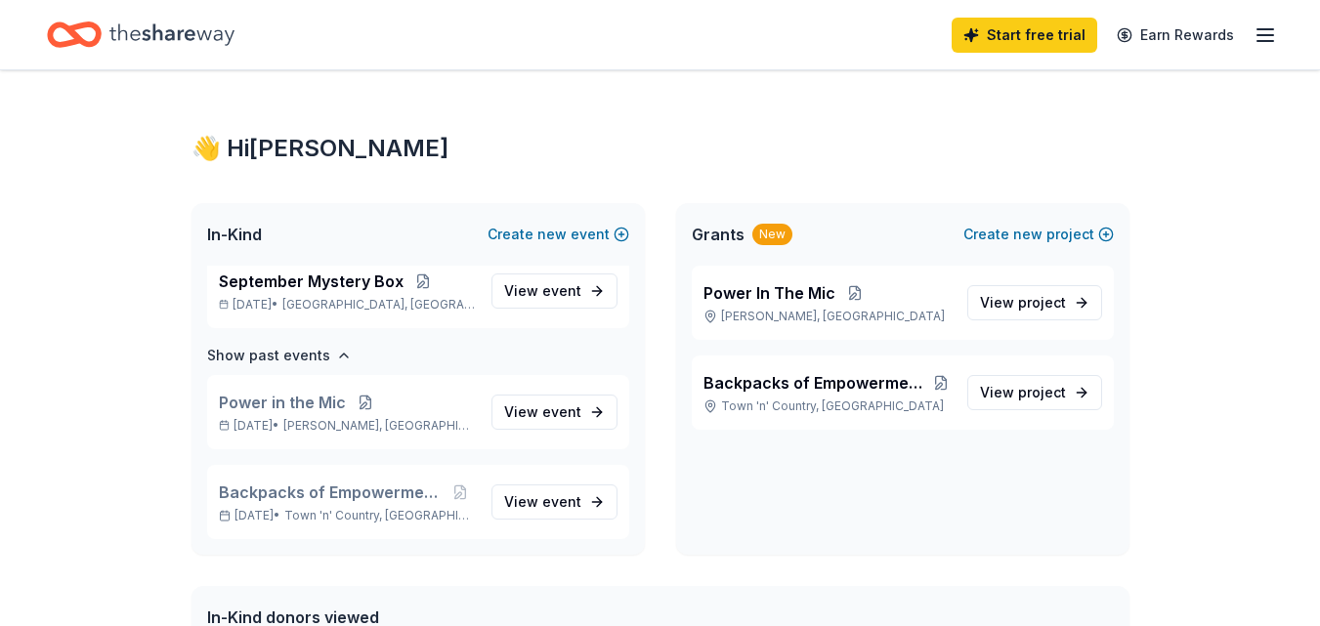
scroll to position [192, 0]
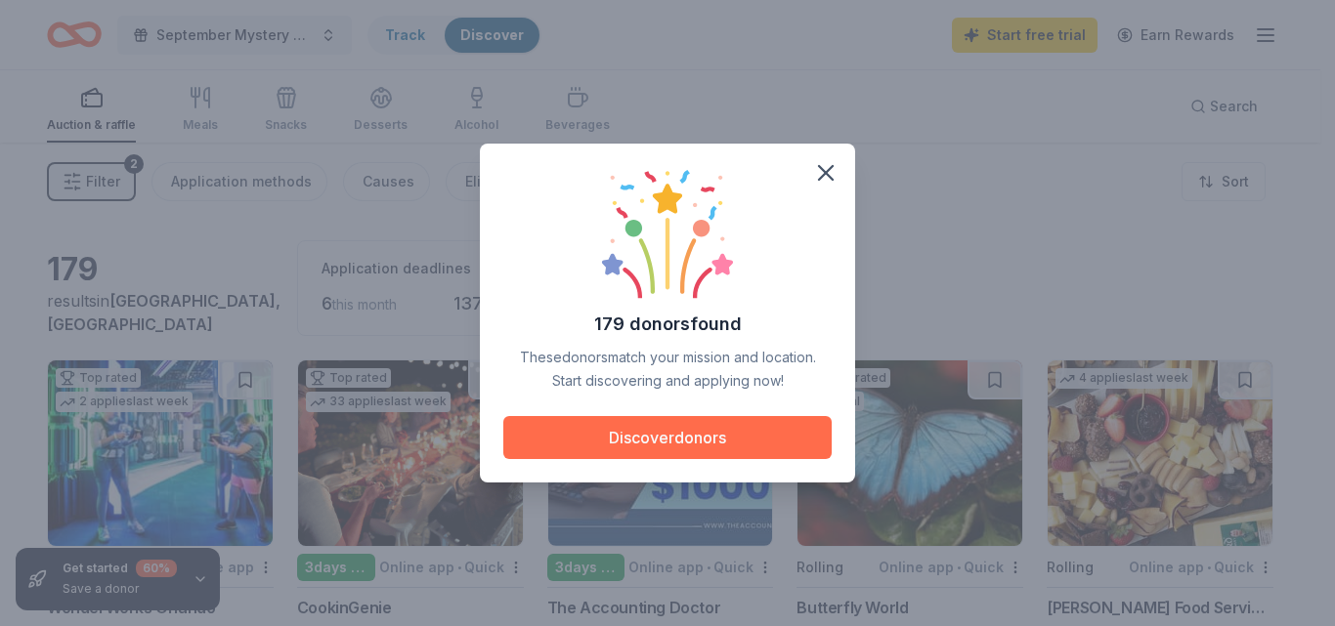
click at [752, 430] on button "Discover donors" at bounding box center [667, 437] width 328 height 43
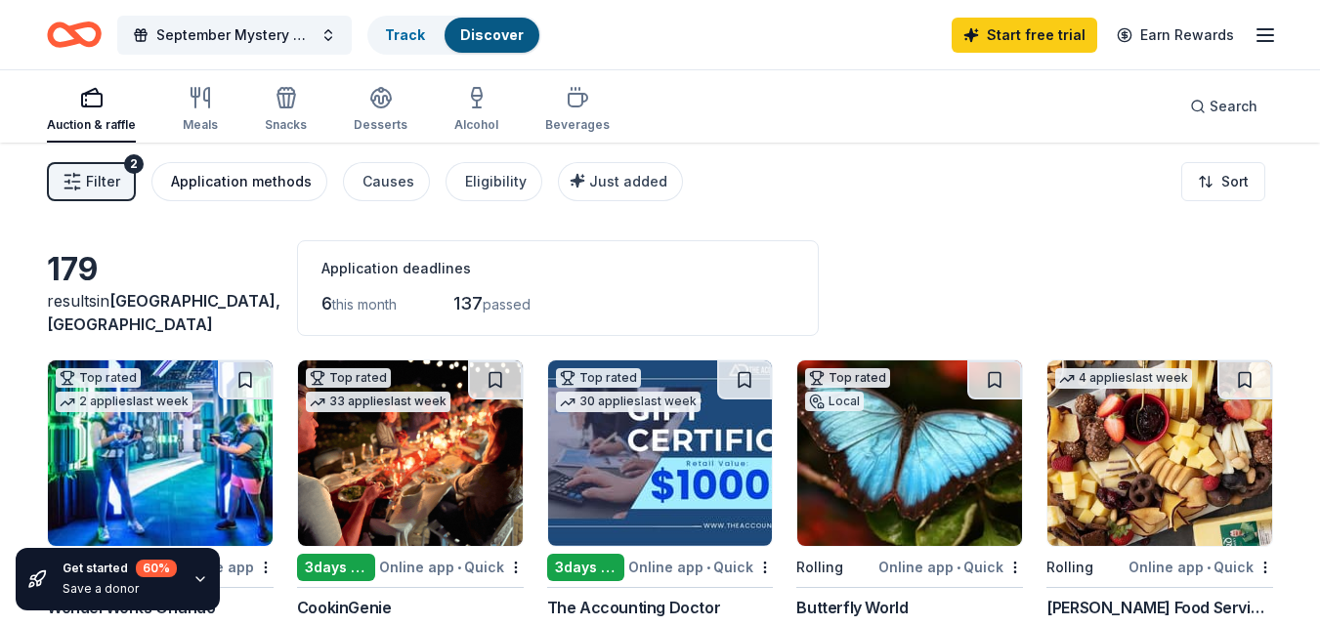
click at [232, 177] on div "Application methods" at bounding box center [241, 181] width 141 height 23
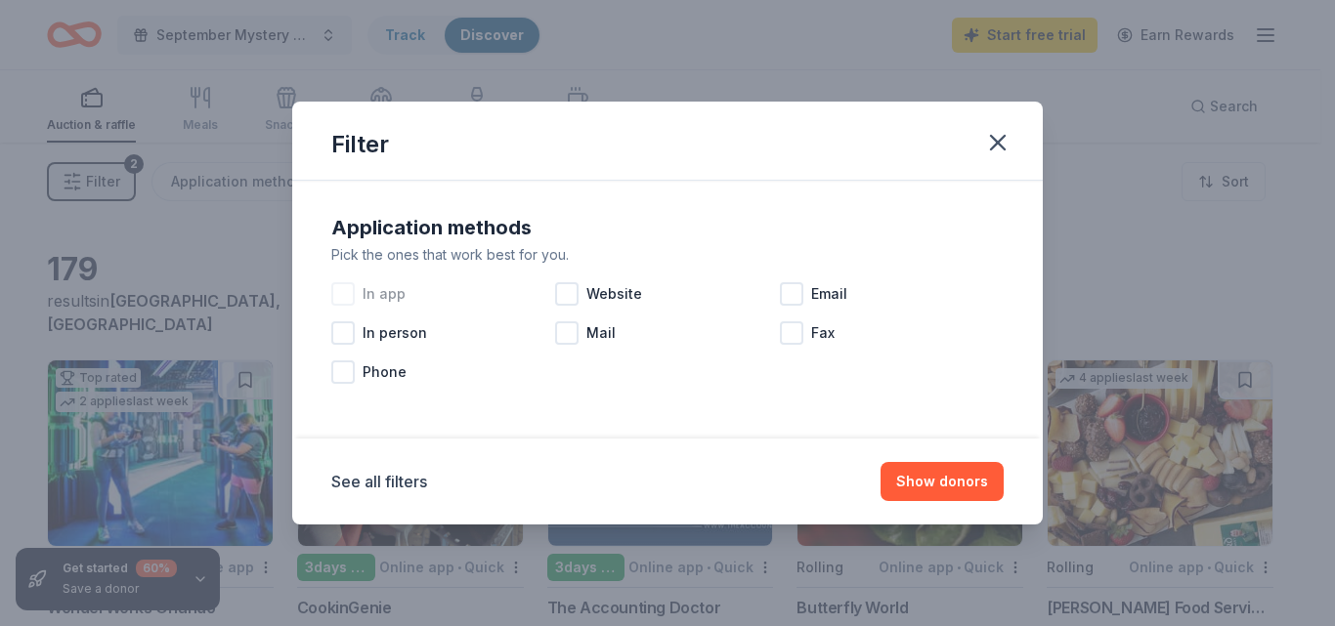
click at [339, 291] on div at bounding box center [342, 293] width 23 height 23
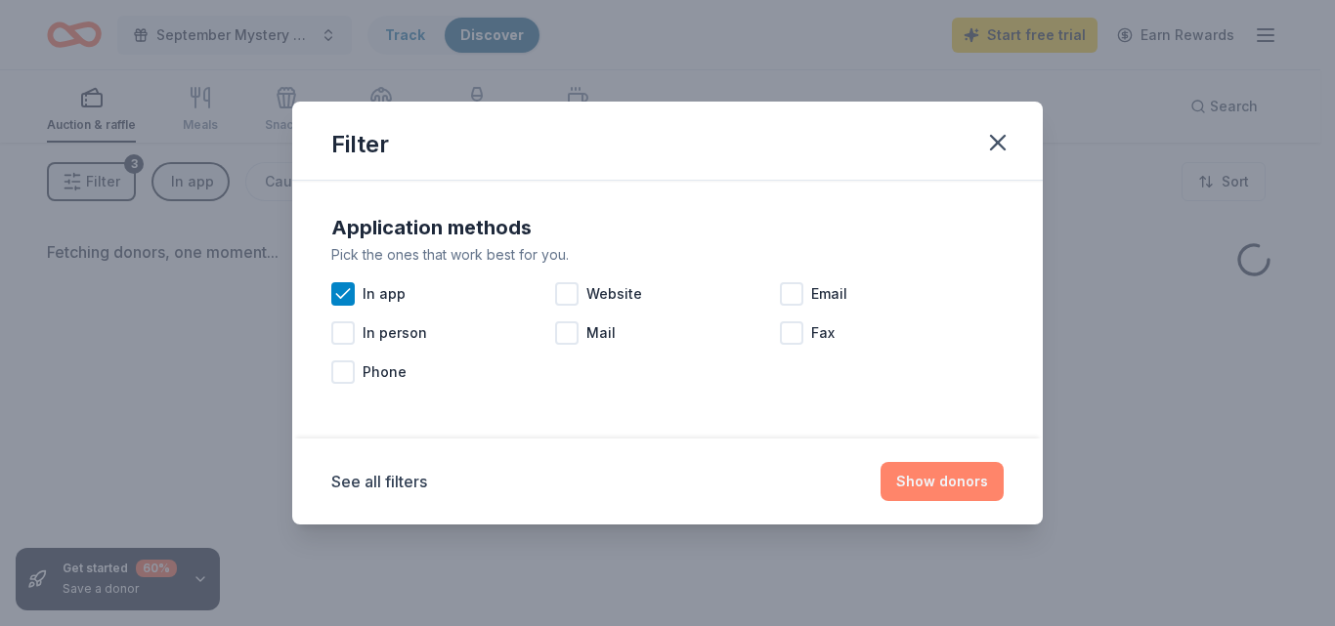
click at [909, 491] on button "Show donors" at bounding box center [941, 481] width 123 height 39
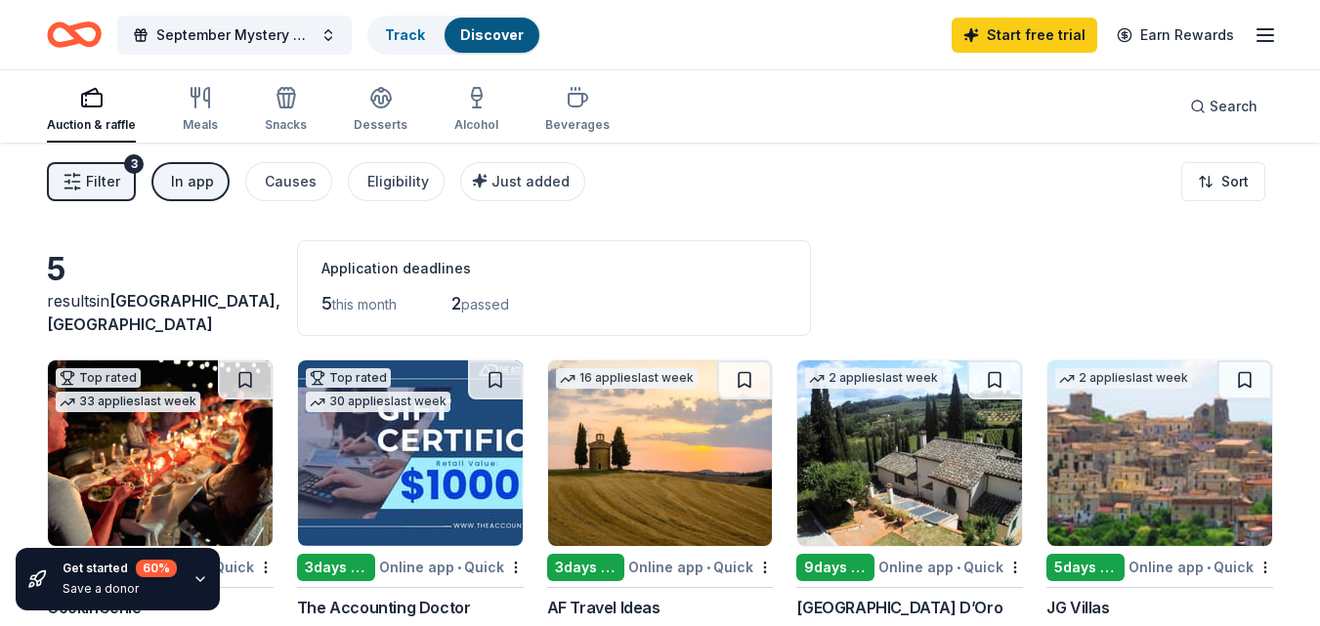
click at [189, 187] on div "In app" at bounding box center [192, 181] width 43 height 23
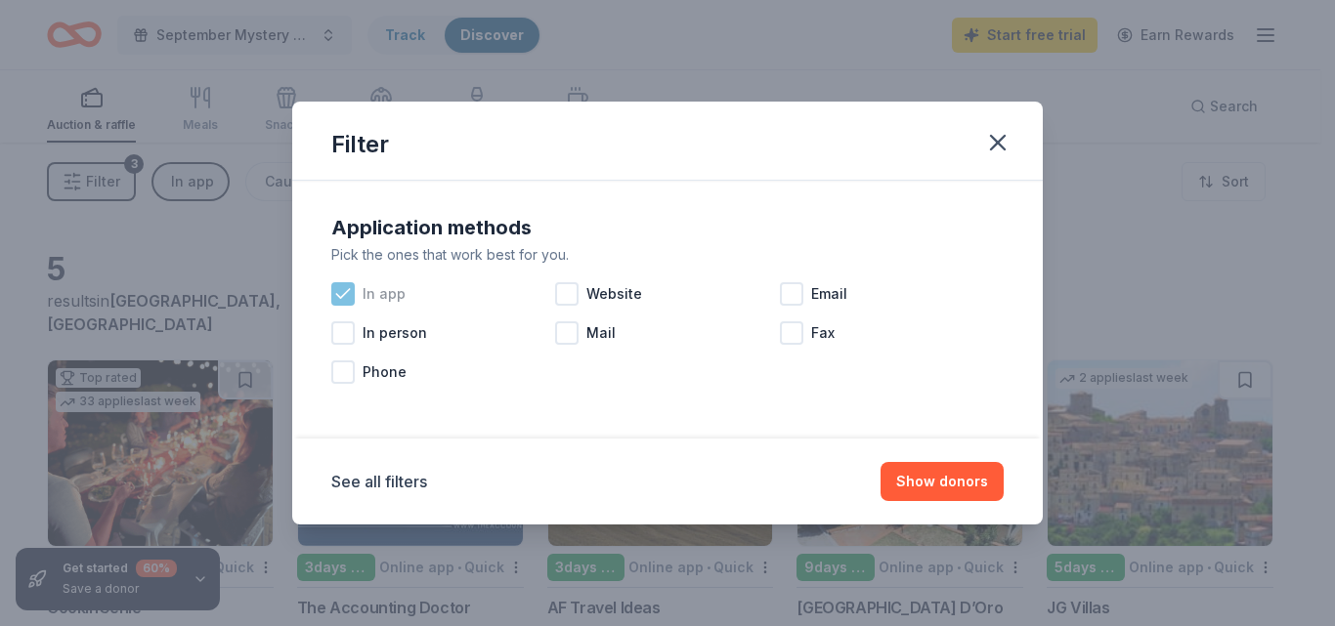
click at [348, 291] on icon at bounding box center [342, 293] width 13 height 9
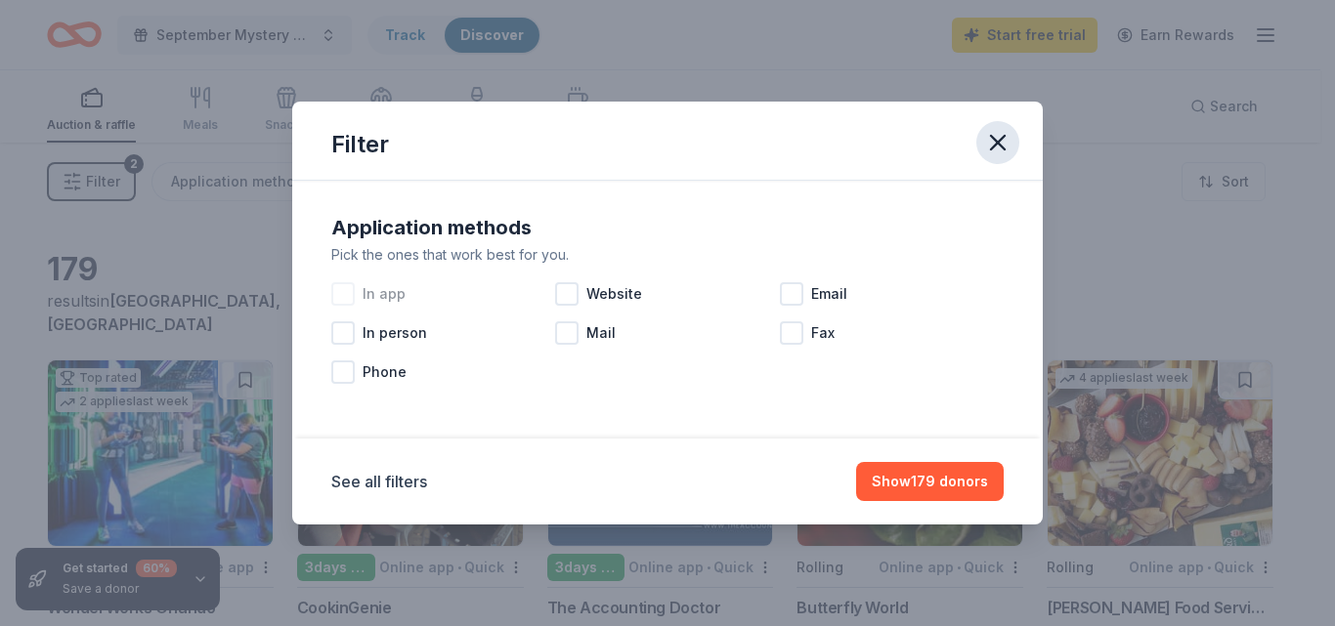
click at [1013, 140] on button "button" at bounding box center [997, 142] width 43 height 43
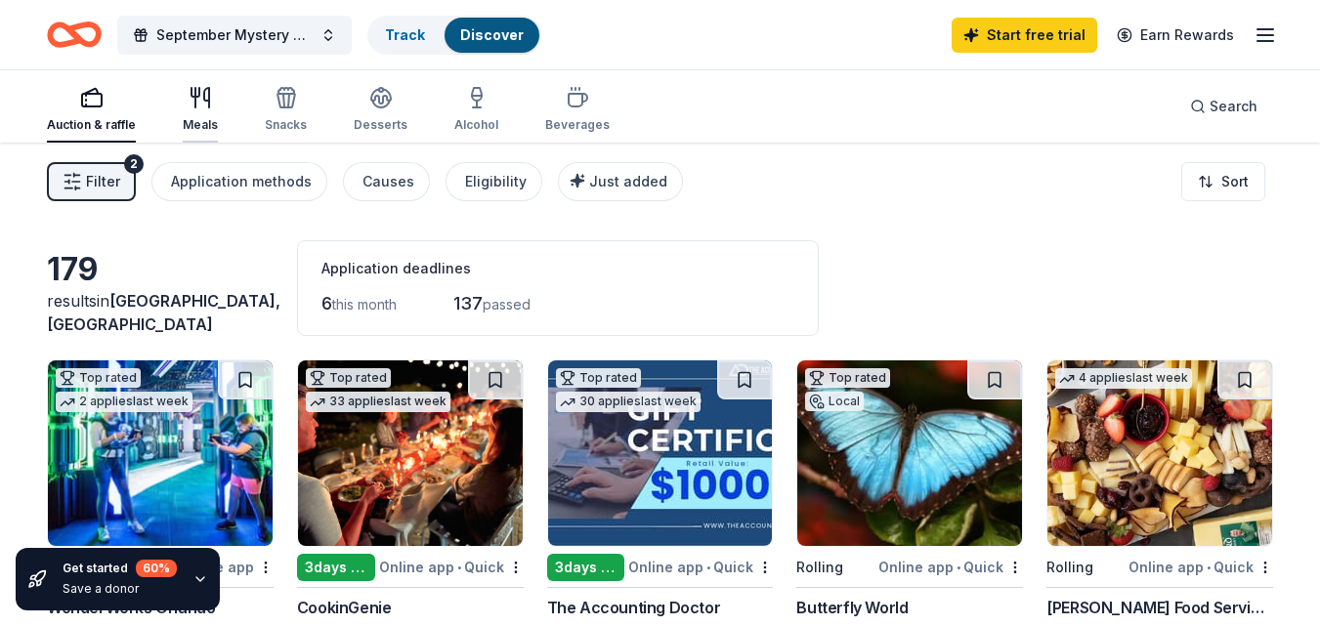
click at [196, 106] on icon "button" at bounding box center [200, 97] width 23 height 23
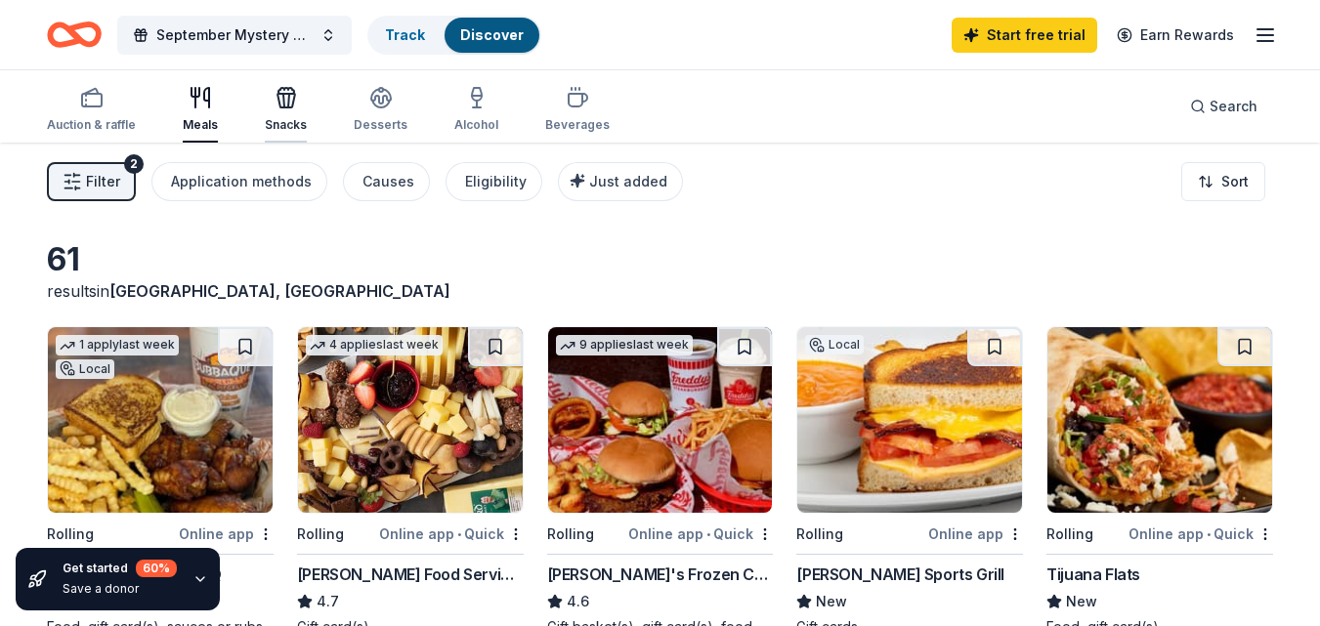
click at [292, 111] on div "Snacks" at bounding box center [286, 109] width 42 height 47
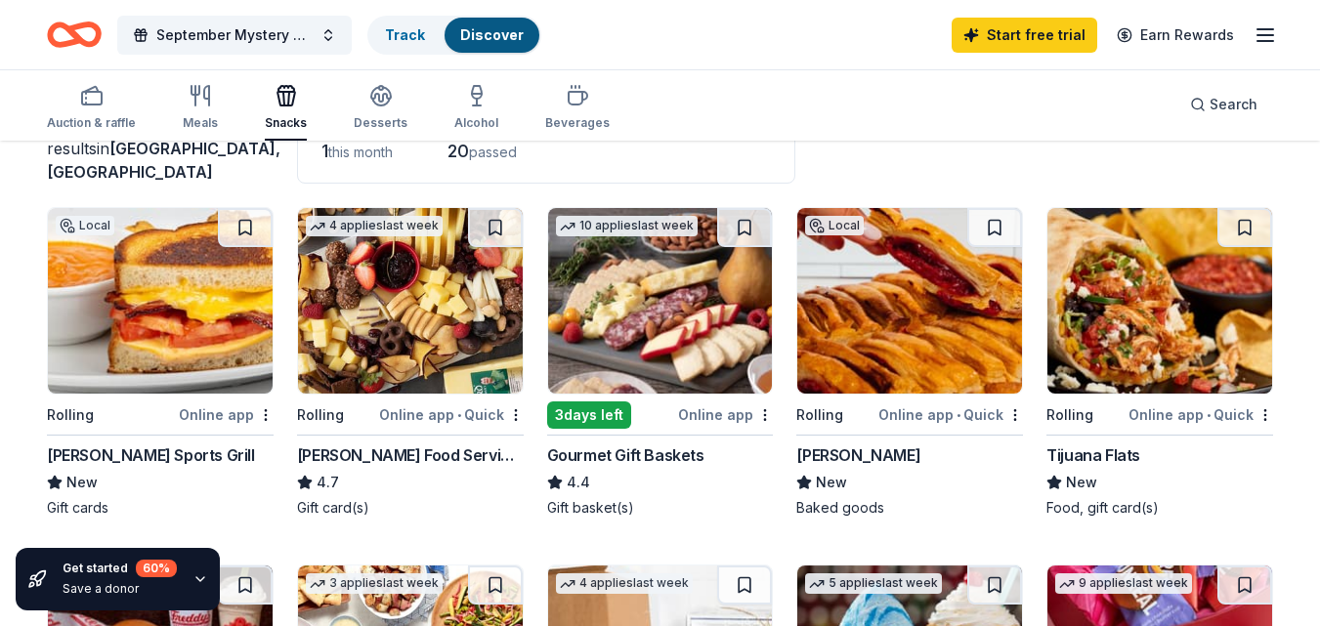
scroll to position [140, 0]
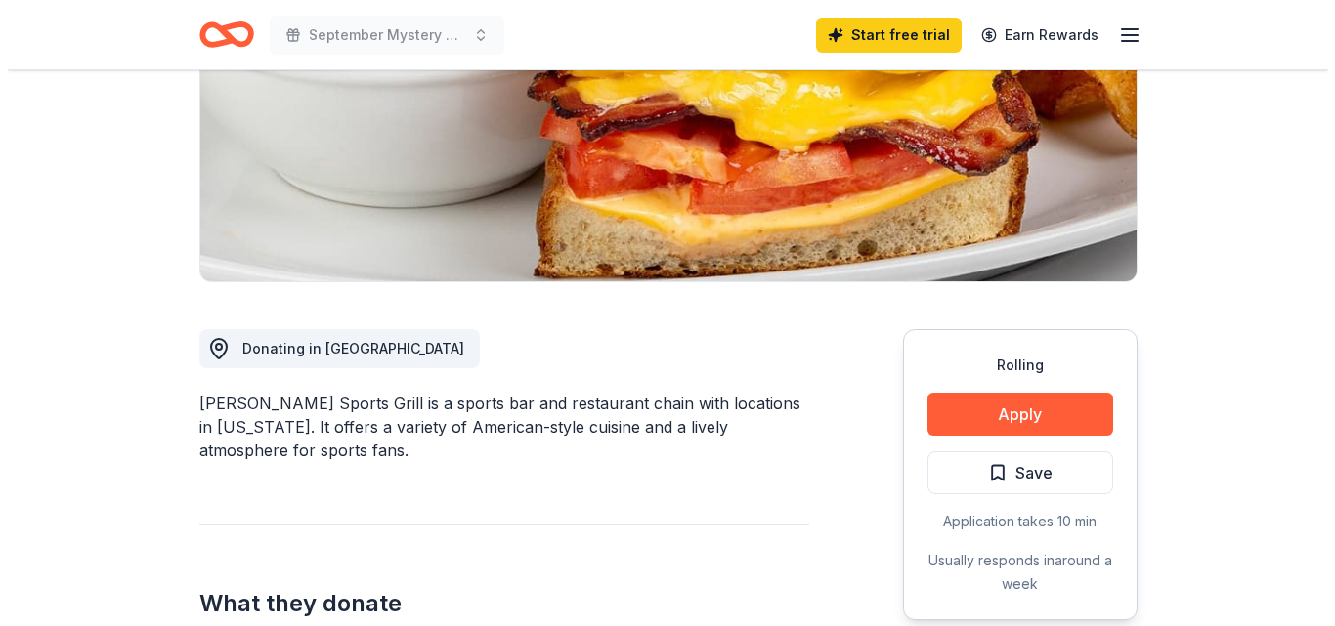
scroll to position [317, 0]
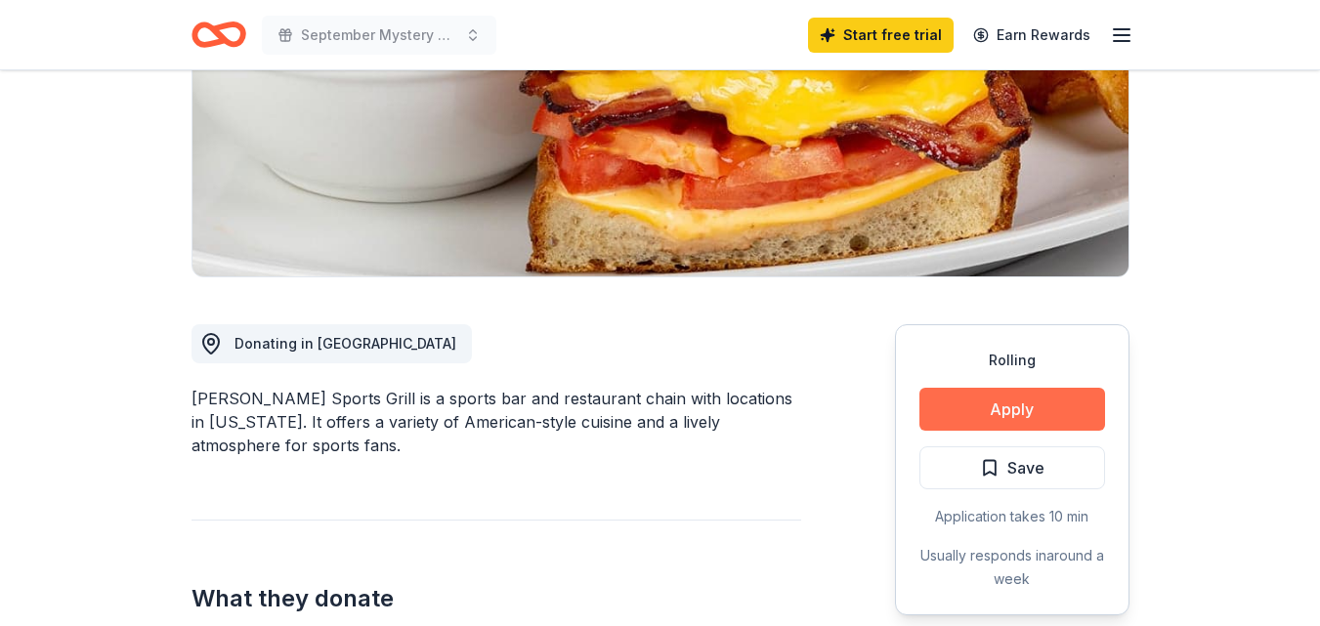
click at [1019, 404] on button "Apply" at bounding box center [1012, 409] width 186 height 43
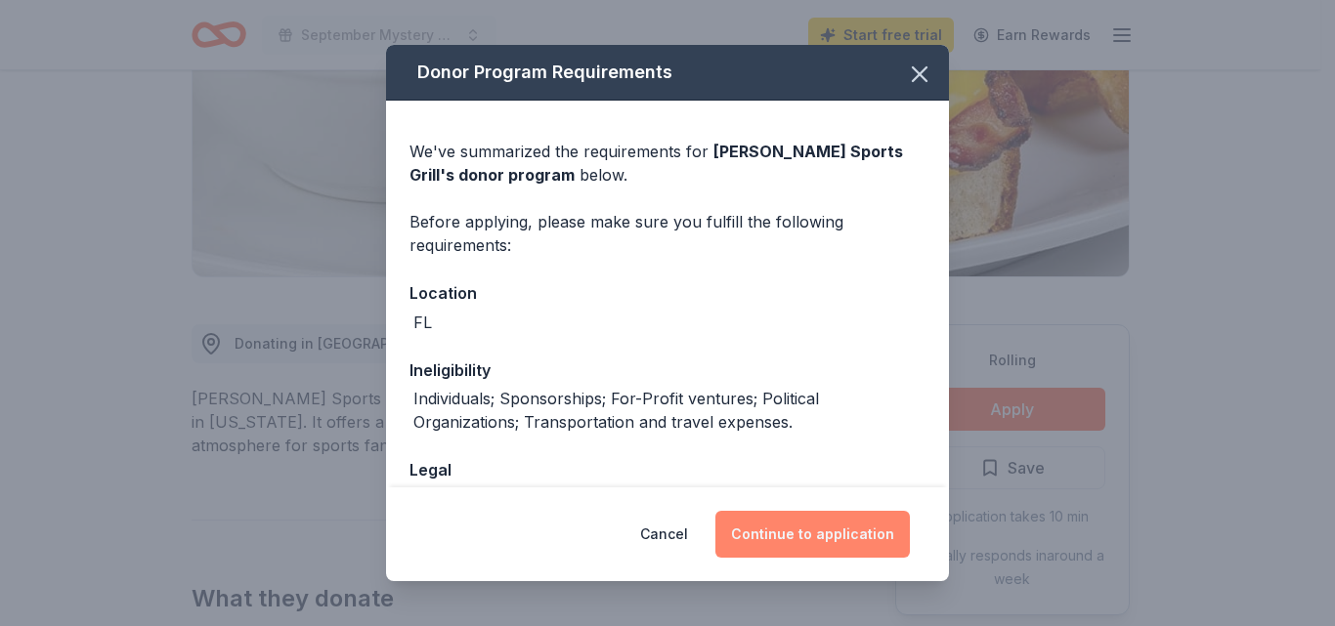
click at [819, 534] on button "Continue to application" at bounding box center [812, 534] width 194 height 47
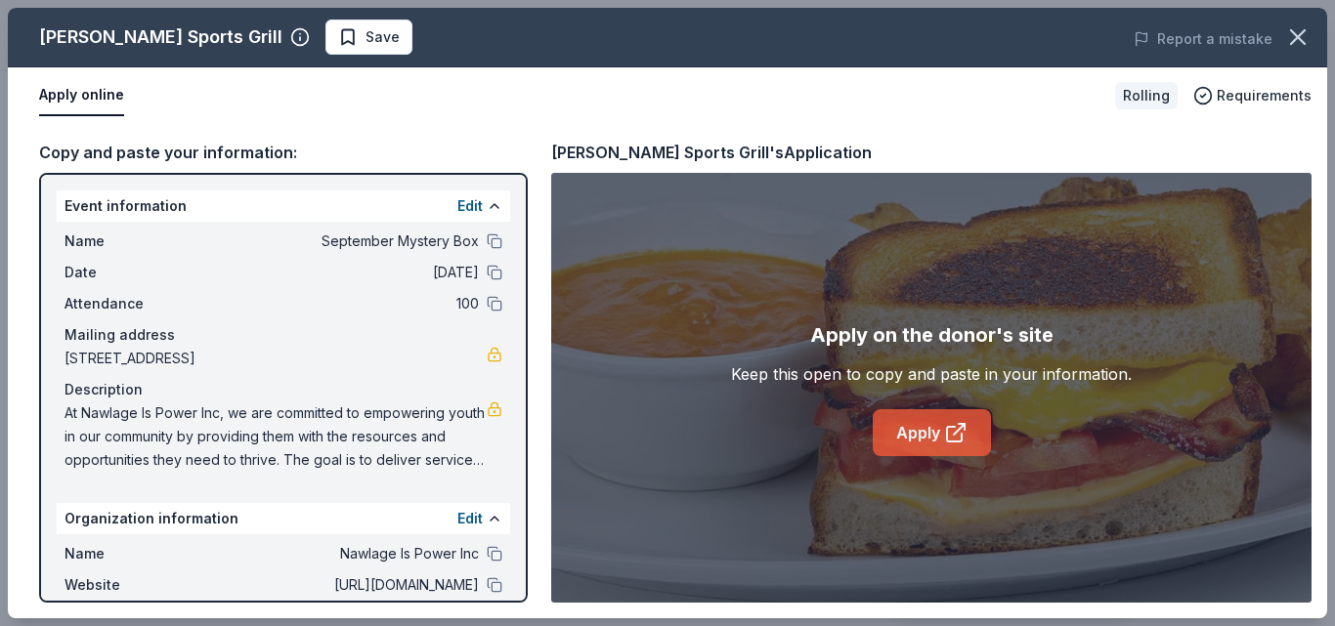
click at [889, 431] on link "Apply" at bounding box center [932, 432] width 118 height 47
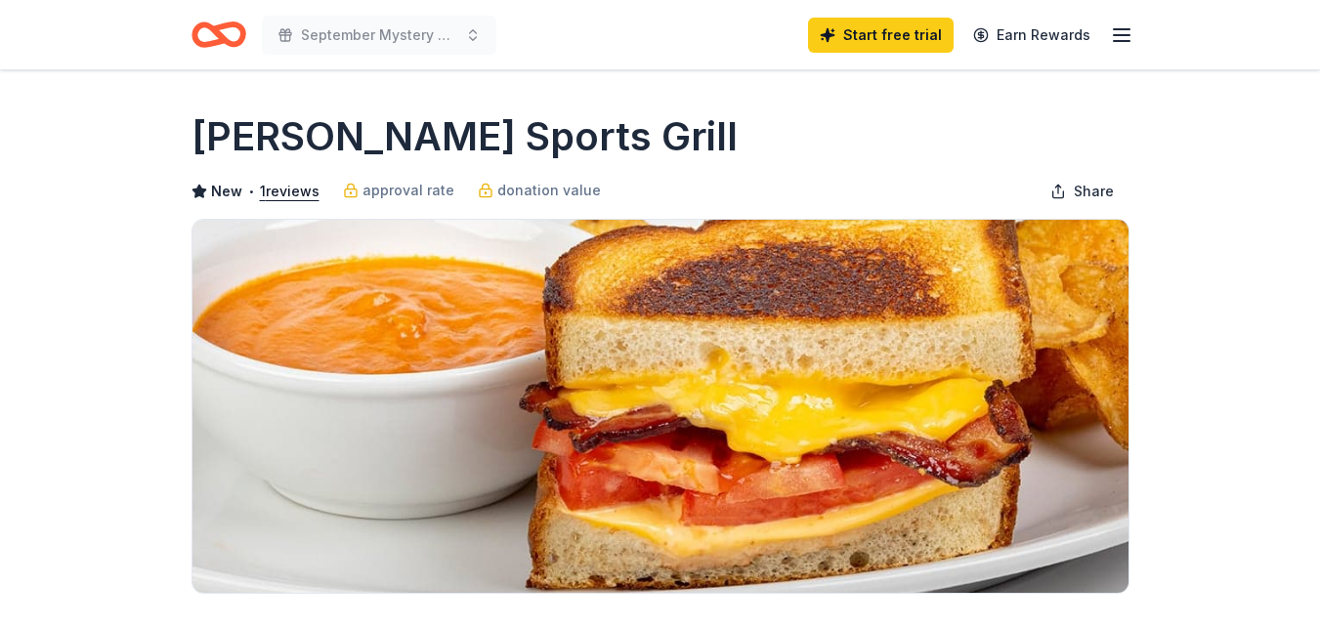
scroll to position [317, 0]
